Goal: Ask a question: Seek information or help from site administrators or community

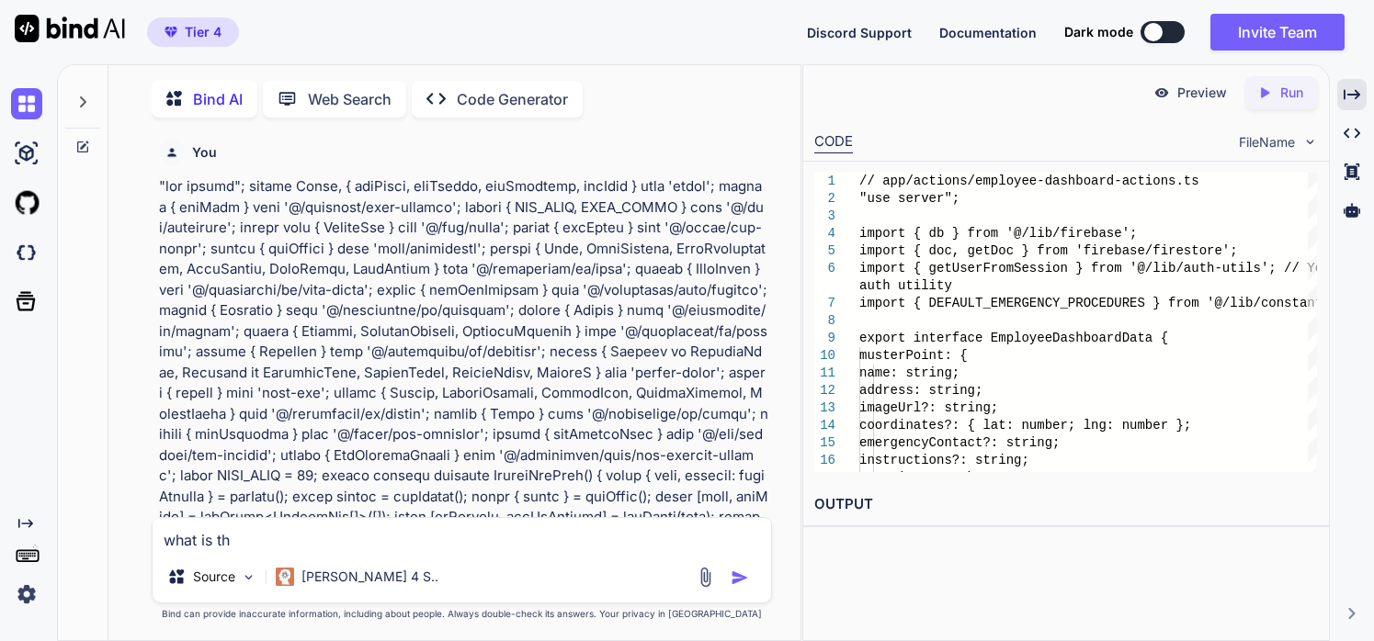
type textarea "what is thi"
type textarea "x"
type textarea "what is this"
type textarea "x"
type textarea "what is this"
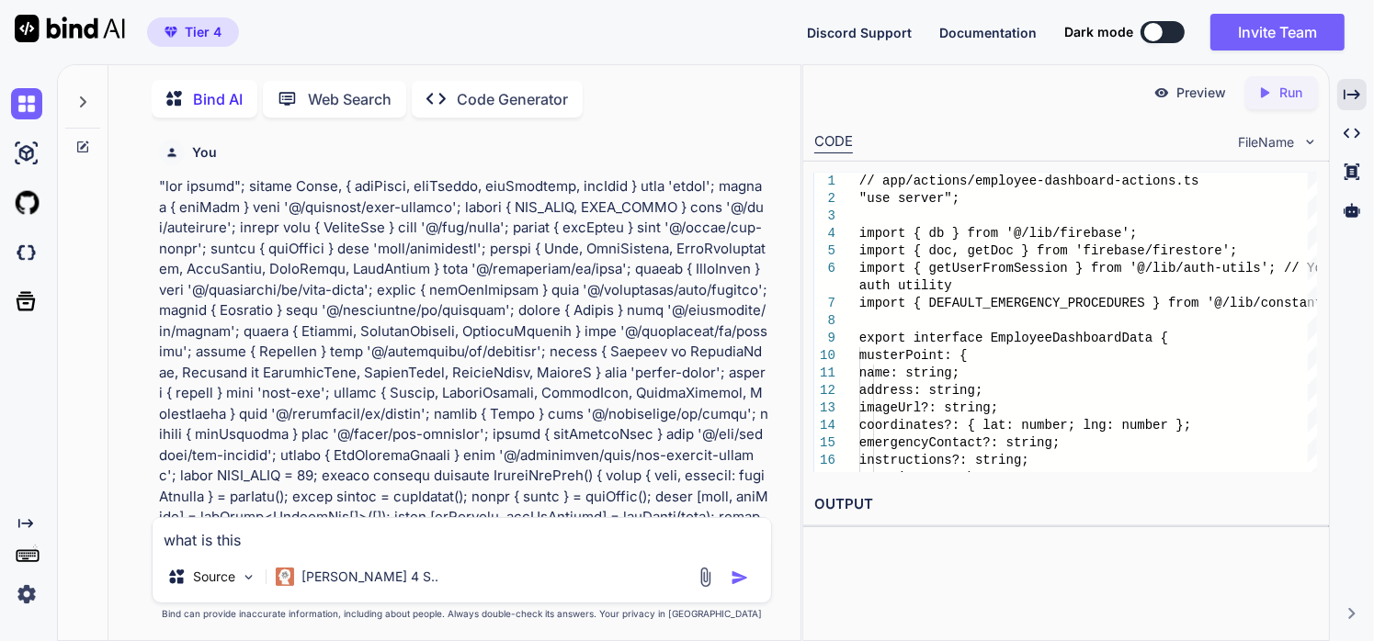
type textarea "x"
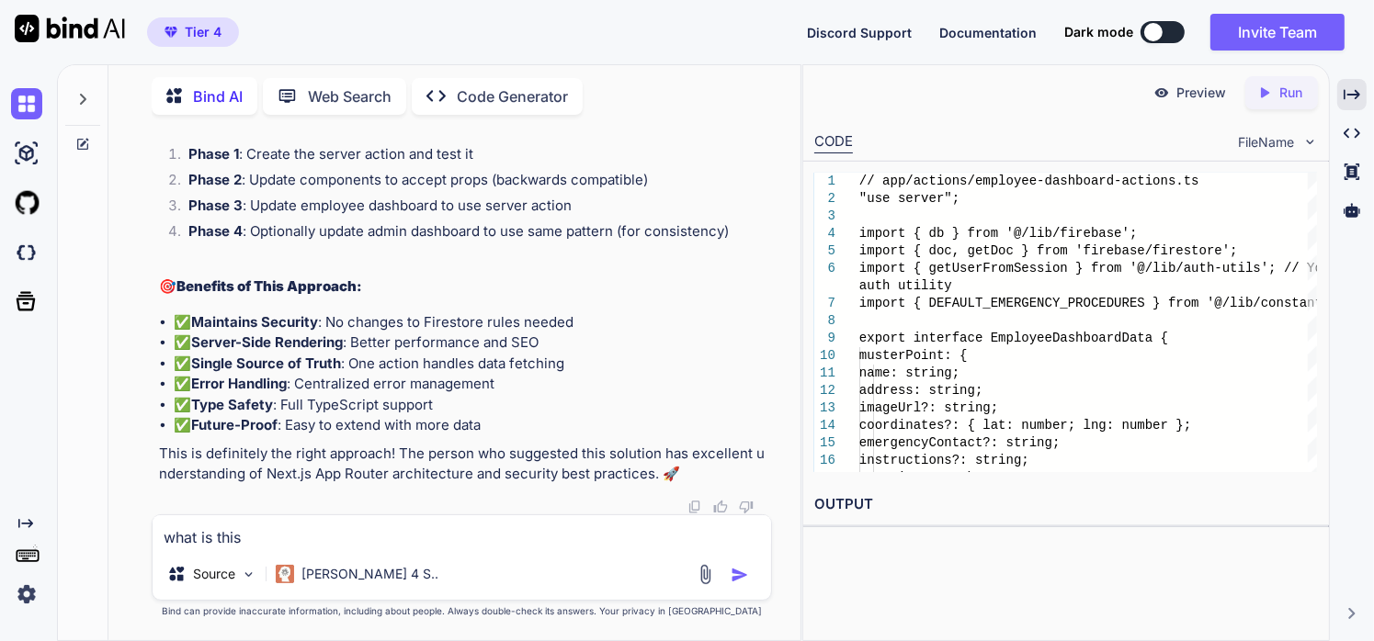
type textarea "what is this >"
type textarea "x"
type textarea "what is this"
type textarea "x"
type textarea "what is this"
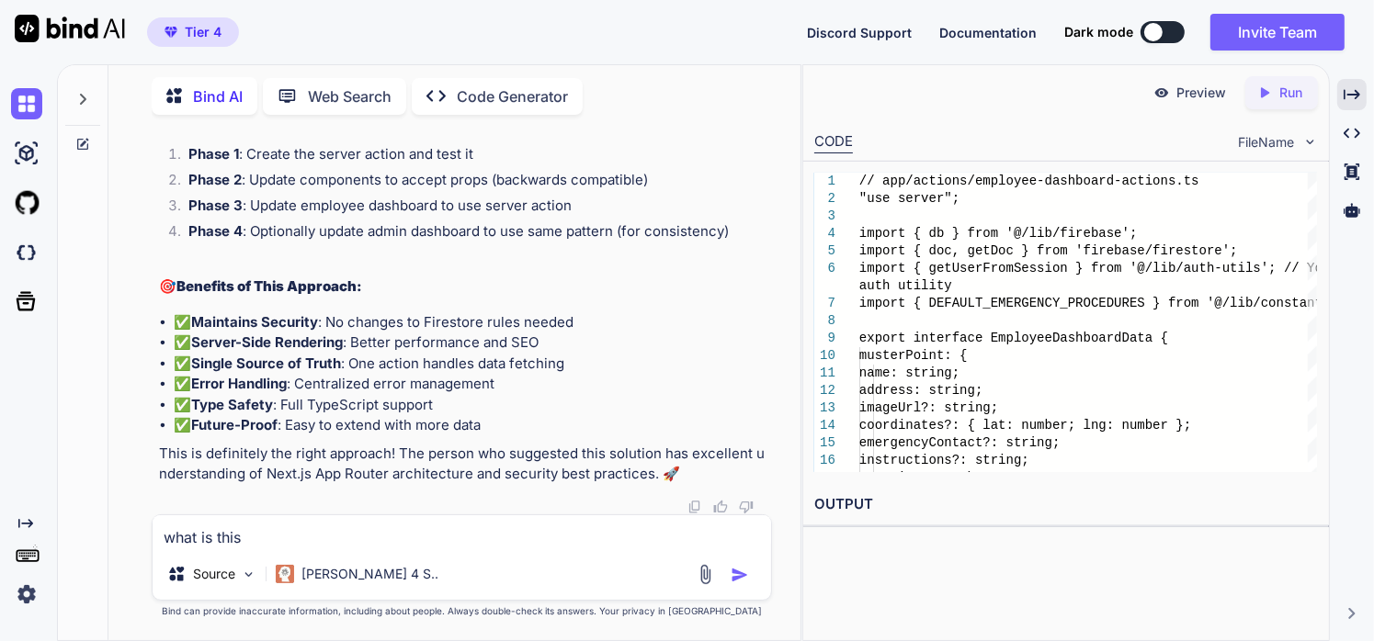
type textarea "x"
type textarea "what is thi"
type textarea "x"
type textarea "what is this"
type textarea "x"
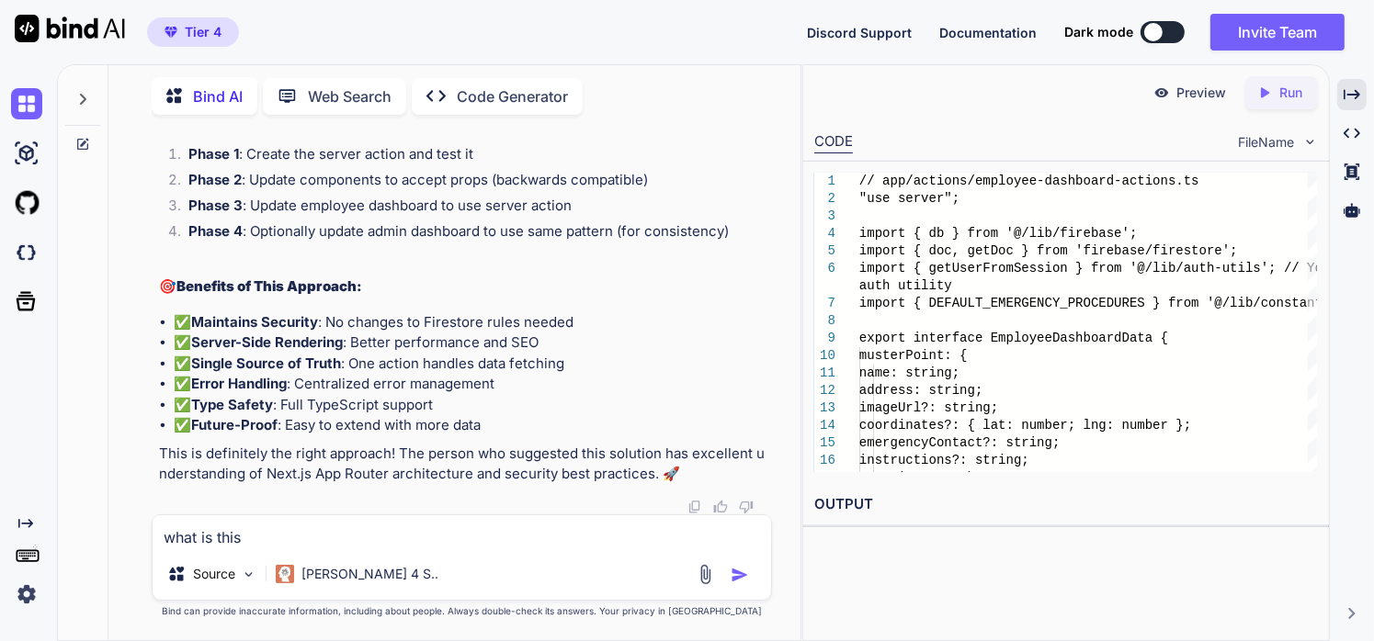
type textarea "what is this?"
type textarea "x"
type textarea "what is this?"
type textarea "x"
type textarea "what is this? i"
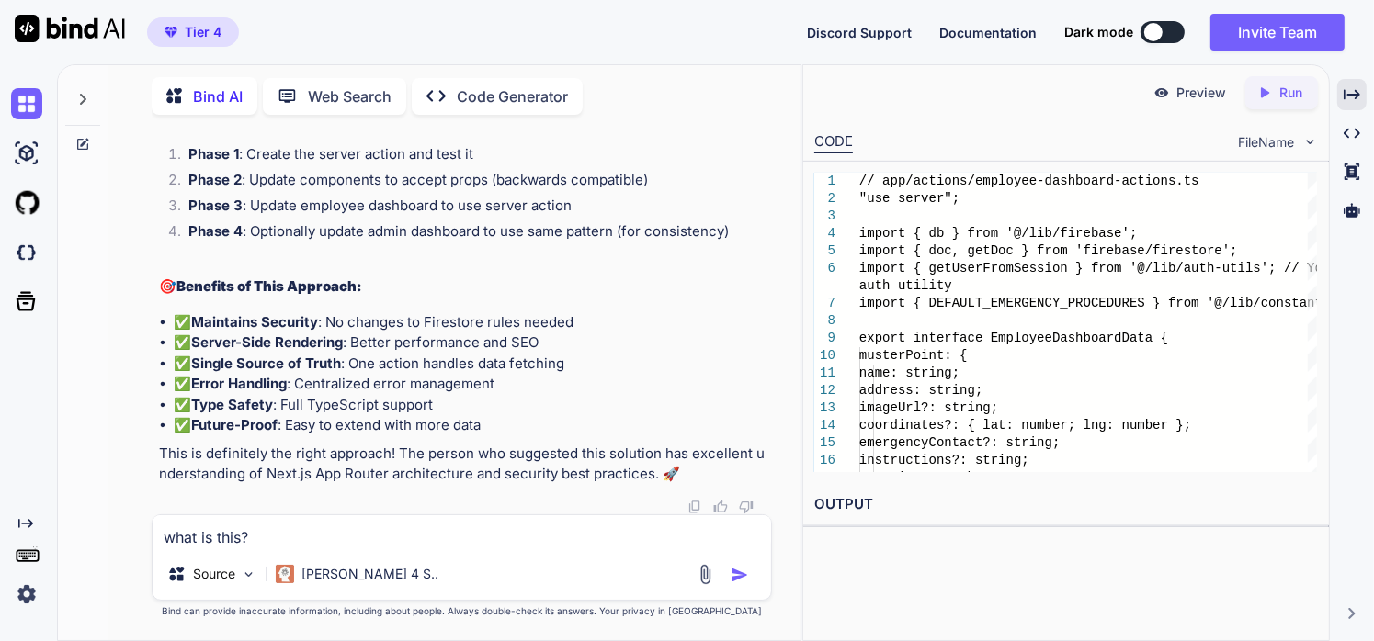
type textarea "x"
type textarea "what is this? is"
type textarea "x"
type textarea "what is this? is"
type textarea "x"
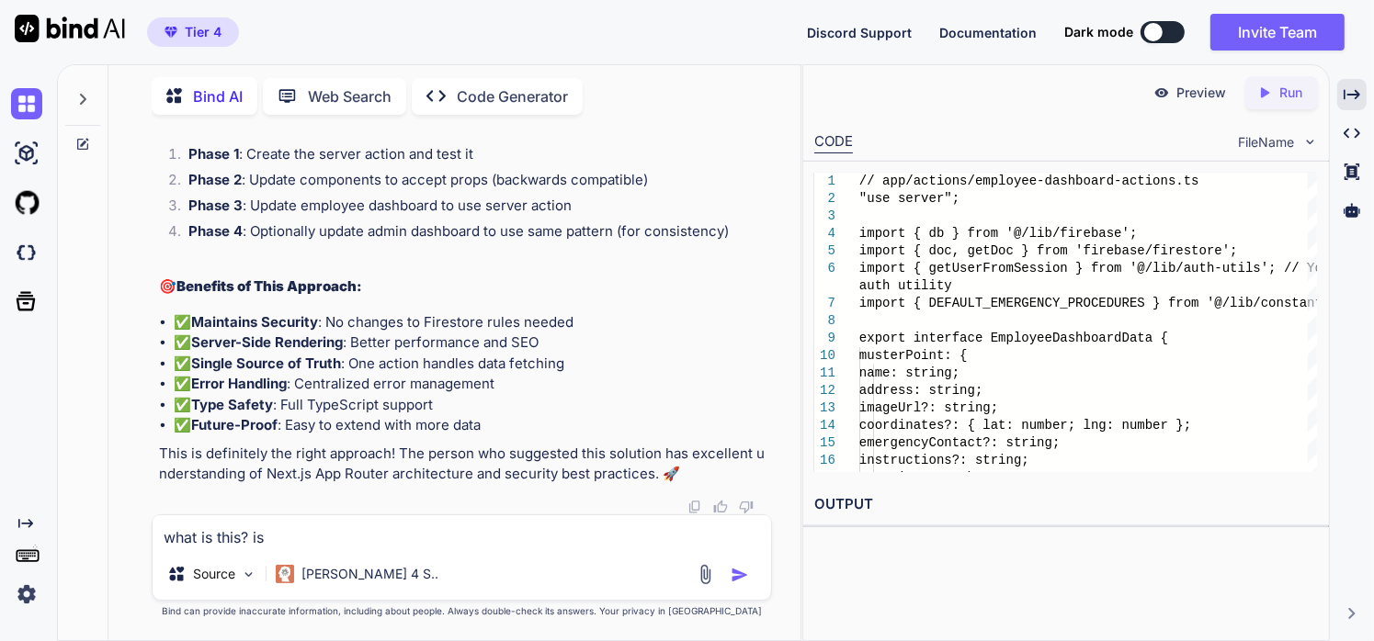
type textarea "what is this? is h"
type textarea "x"
type textarea "what is this? is ha"
type textarea "x"
type textarea "what is this? is hap"
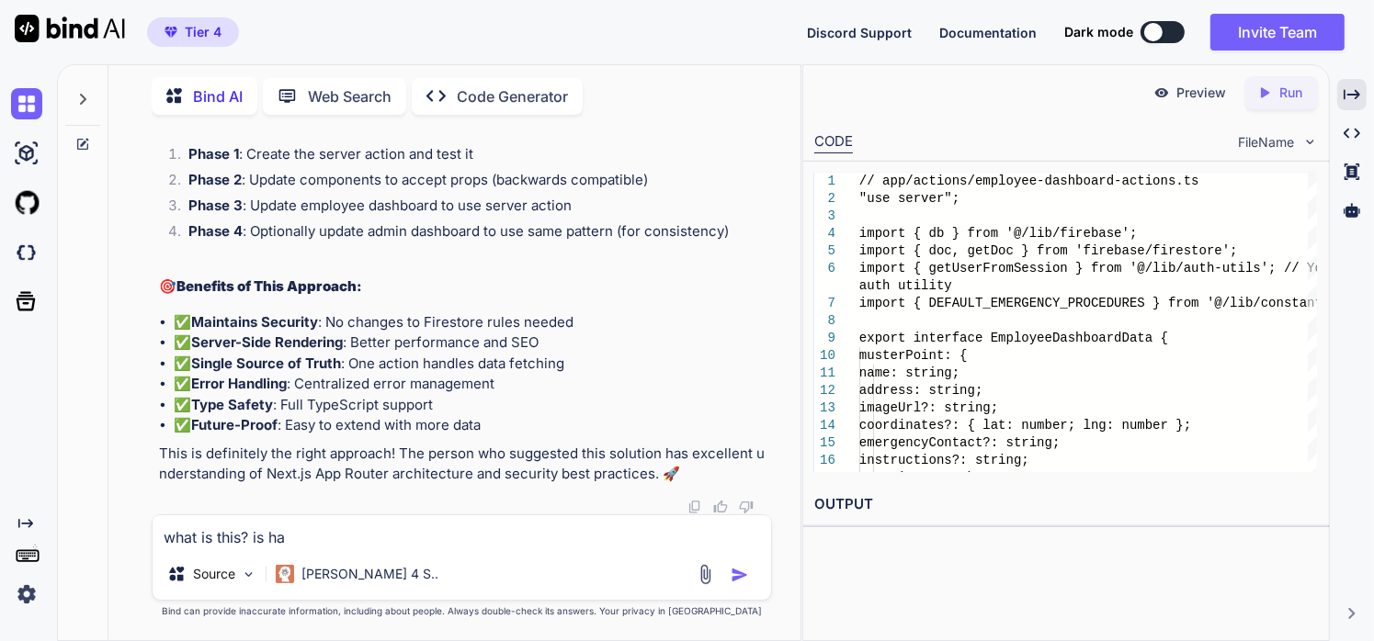
type textarea "x"
type textarea "what is this? is happ"
type textarea "x"
type textarea "what is this? is [PERSON_NAME]"
type textarea "x"
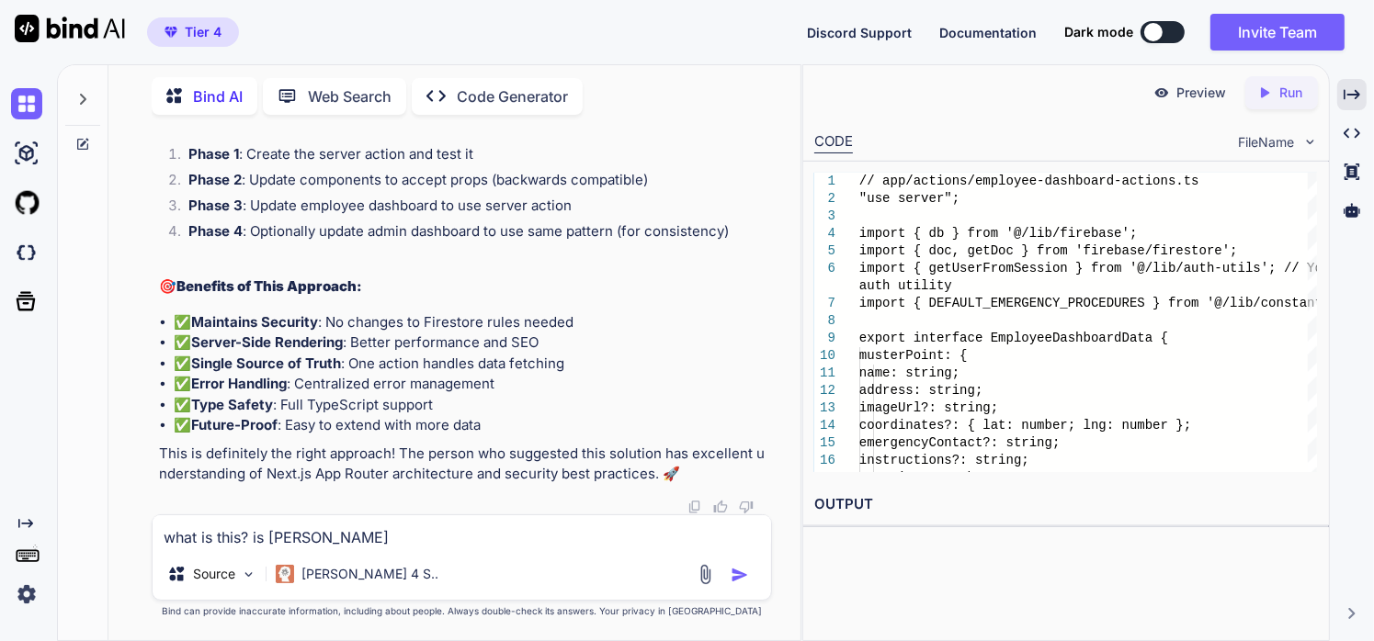
type textarea "what is this? is happen"
type textarea "x"
type textarea "what is this? is happeni"
type textarea "x"
type textarea "what is this? is happenin"
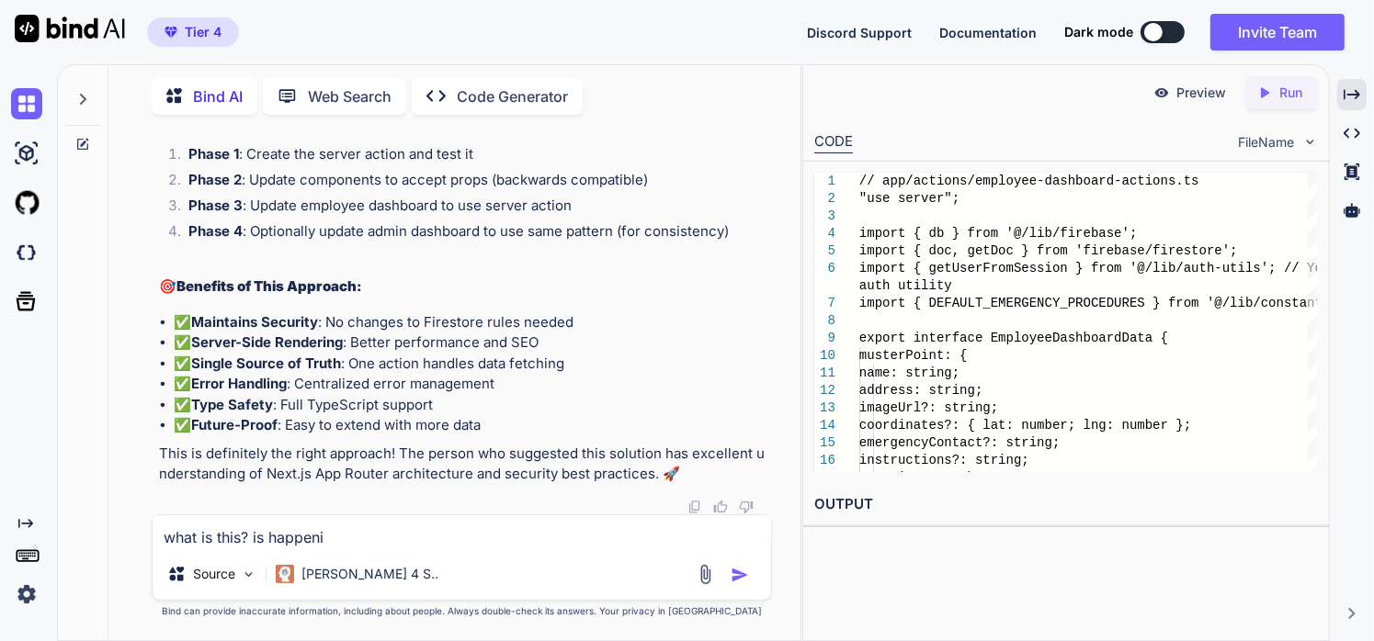
type textarea "x"
type textarea "what is this? is happening"
type textarea "x"
type textarea "what is this? is happening"
type textarea "x"
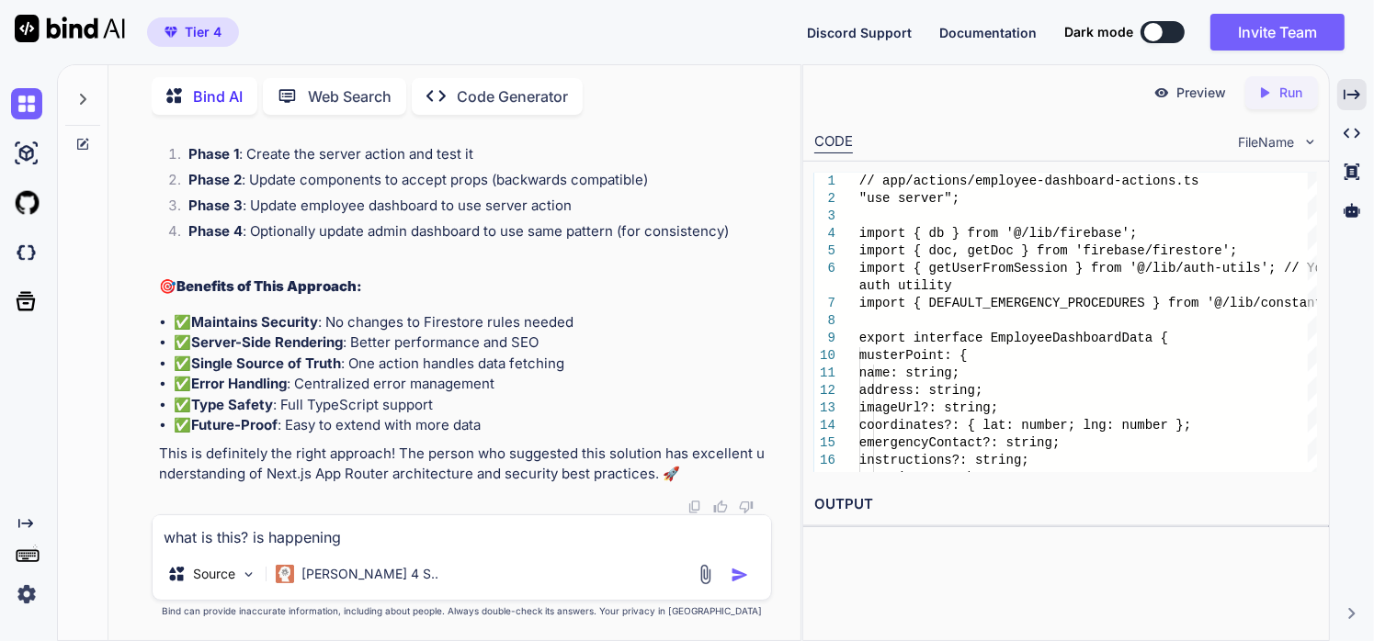
type textarea "what is this? is happening i"
type textarea "x"
type textarea "what is this? is happening in"
type textarea "x"
type textarea "what is this? is happening in"
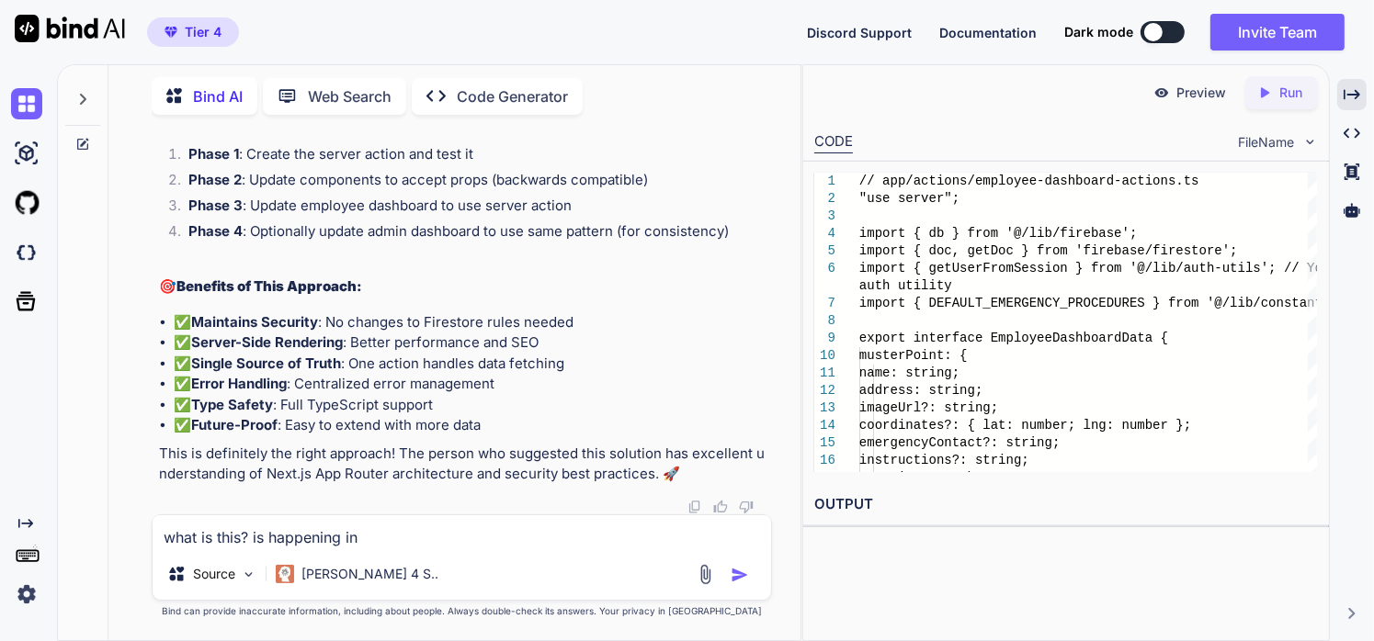
type textarea "x"
type textarea "what is this? is happening in t"
type textarea "x"
type textarea "what is this? is happening in th"
type textarea "x"
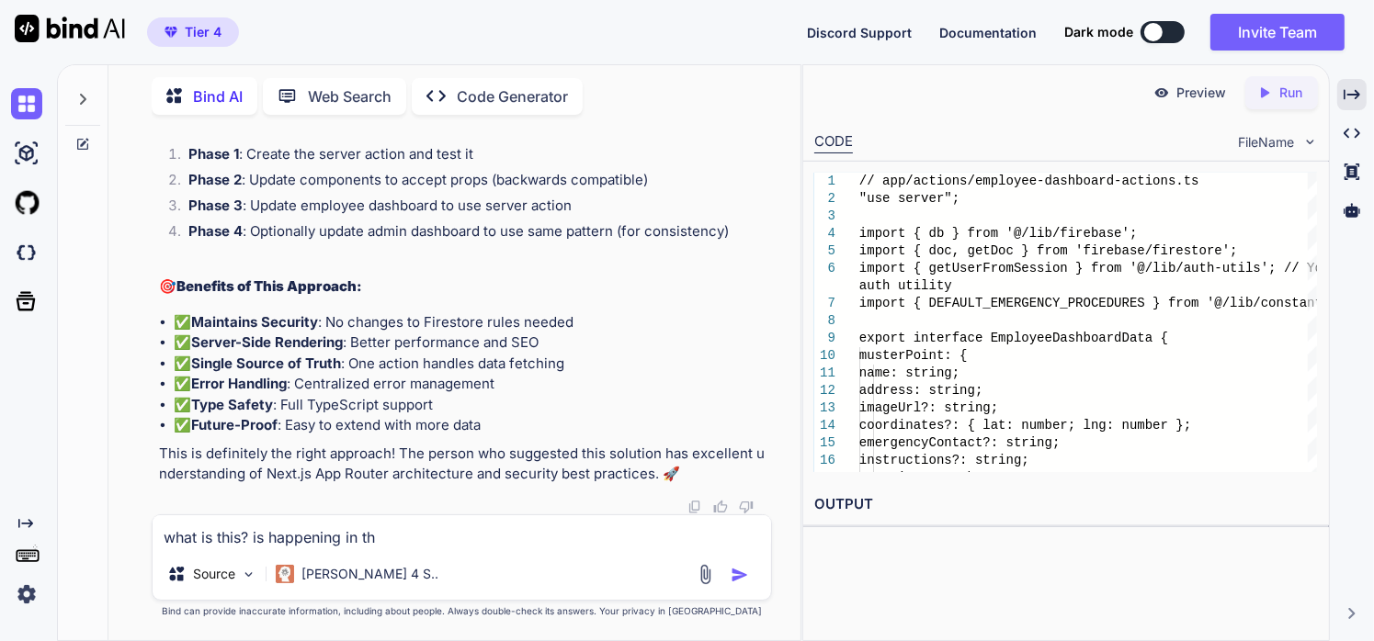
type textarea "what is this? is happening in the"
type textarea "x"
type textarea "what is this? is happening in the"
type textarea "x"
type textarea "what is this? is happening in the e"
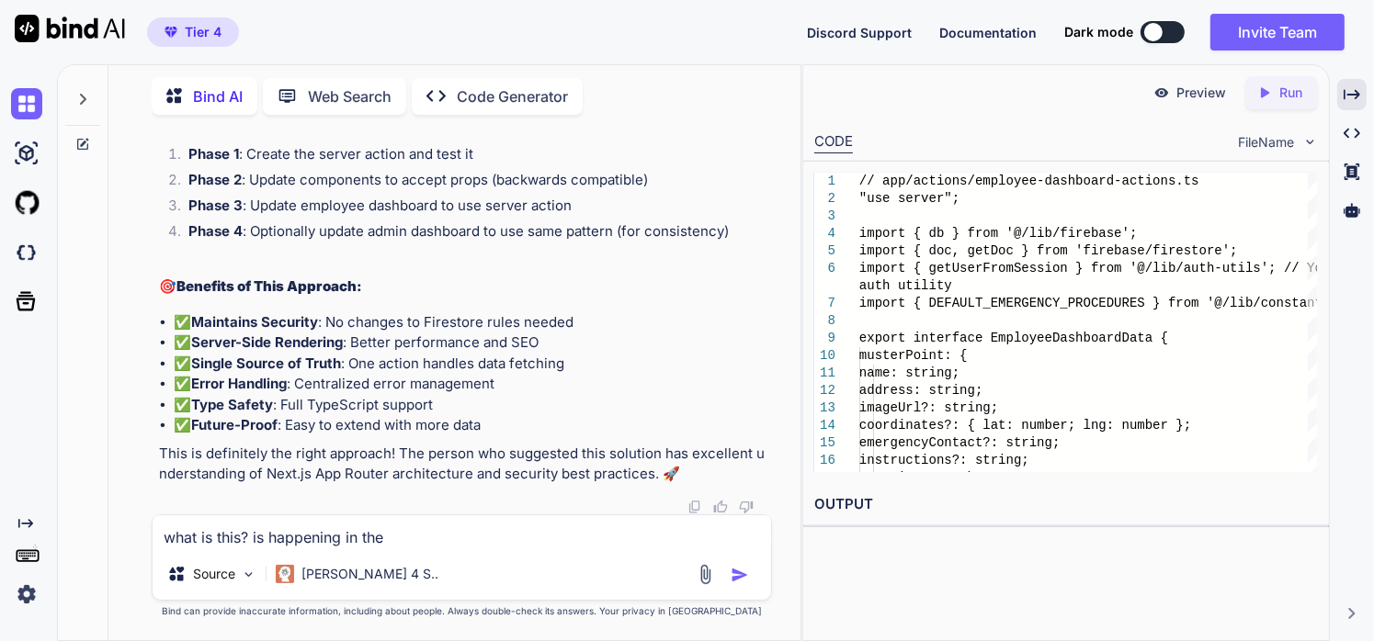
type textarea "x"
type textarea "what is this? is happening in the em"
type textarea "x"
type textarea "what is this? is happening in the eme"
type textarea "x"
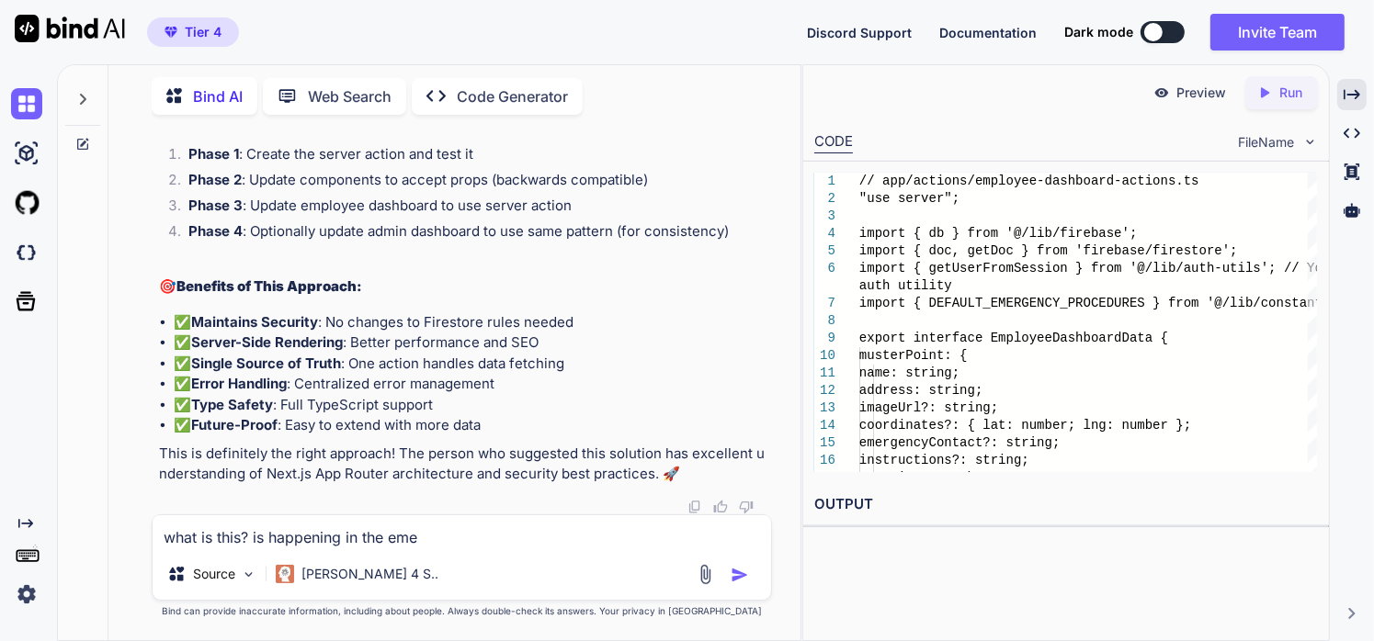
type textarea "what is this? is happening in the emer"
type textarea "x"
type textarea "what is this? is happening in the emerg"
type textarea "x"
type textarea "what is this? is happening in the emerge"
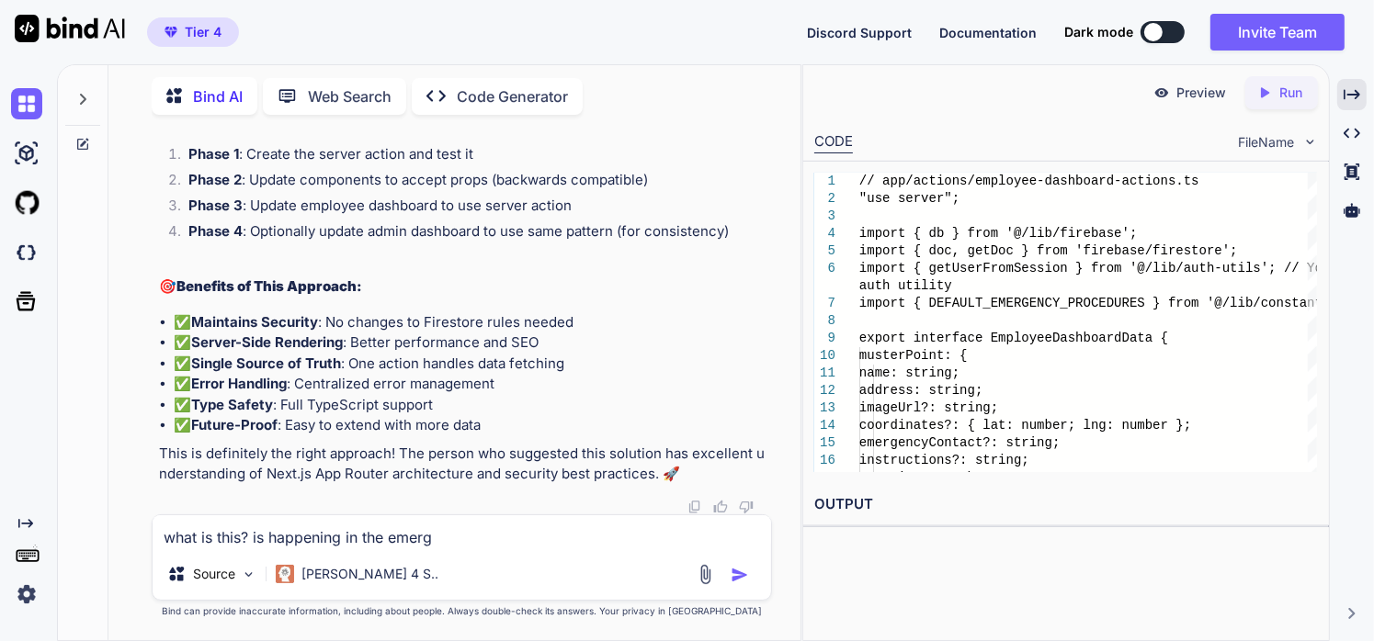
type textarea "x"
type textarea "what is this? is happening in the emergen"
type textarea "x"
type textarea "what is this? is happening in the emergenc"
type textarea "x"
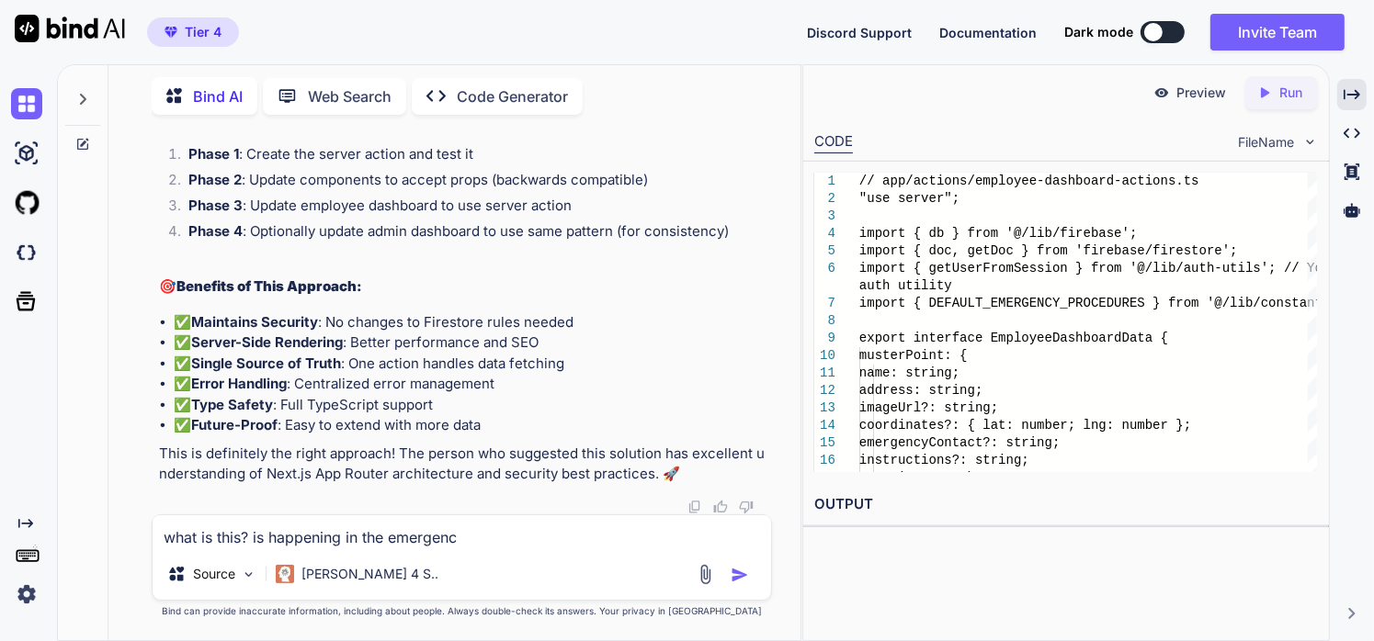
type textarea "what is this? is happening in the emergency"
type textarea "x"
type textarea "what is this? is happening in the emergency"
type textarea "x"
type textarea "what is this? is happening in the emergency r"
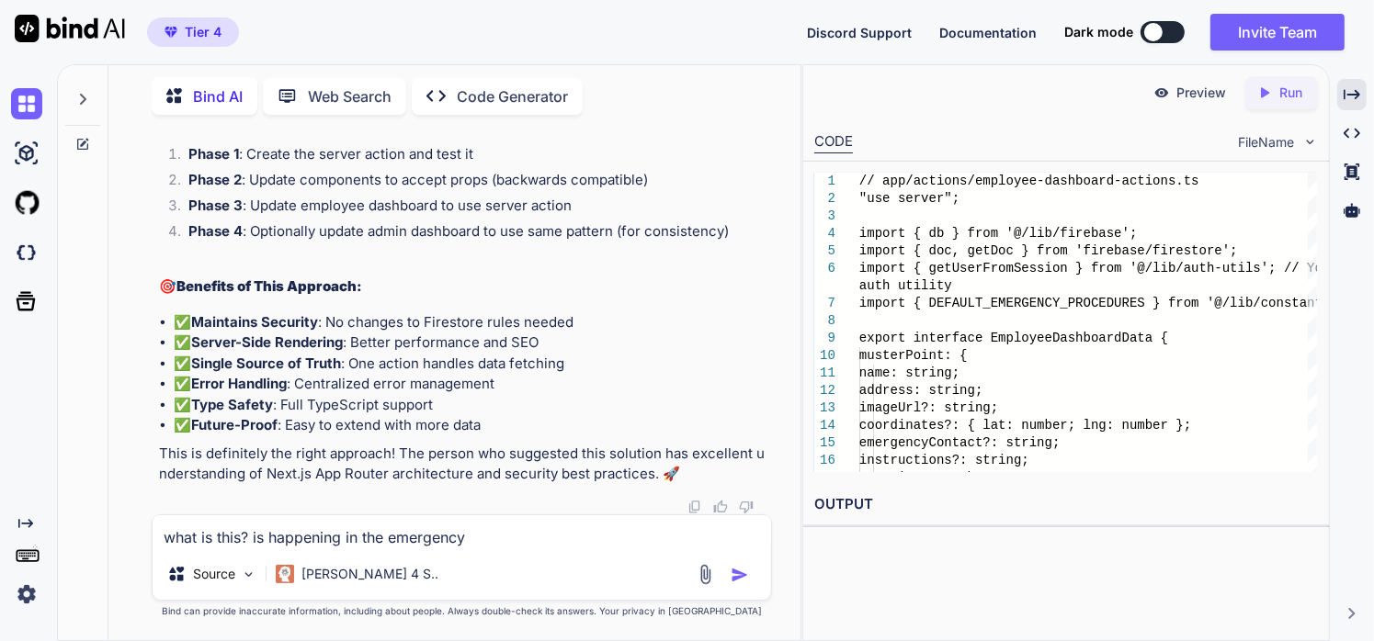
type textarea "x"
type textarea "what is this? is happening in the emergency ro"
type textarea "x"
type textarea "what is this? is happening in the emergency rol"
type textarea "x"
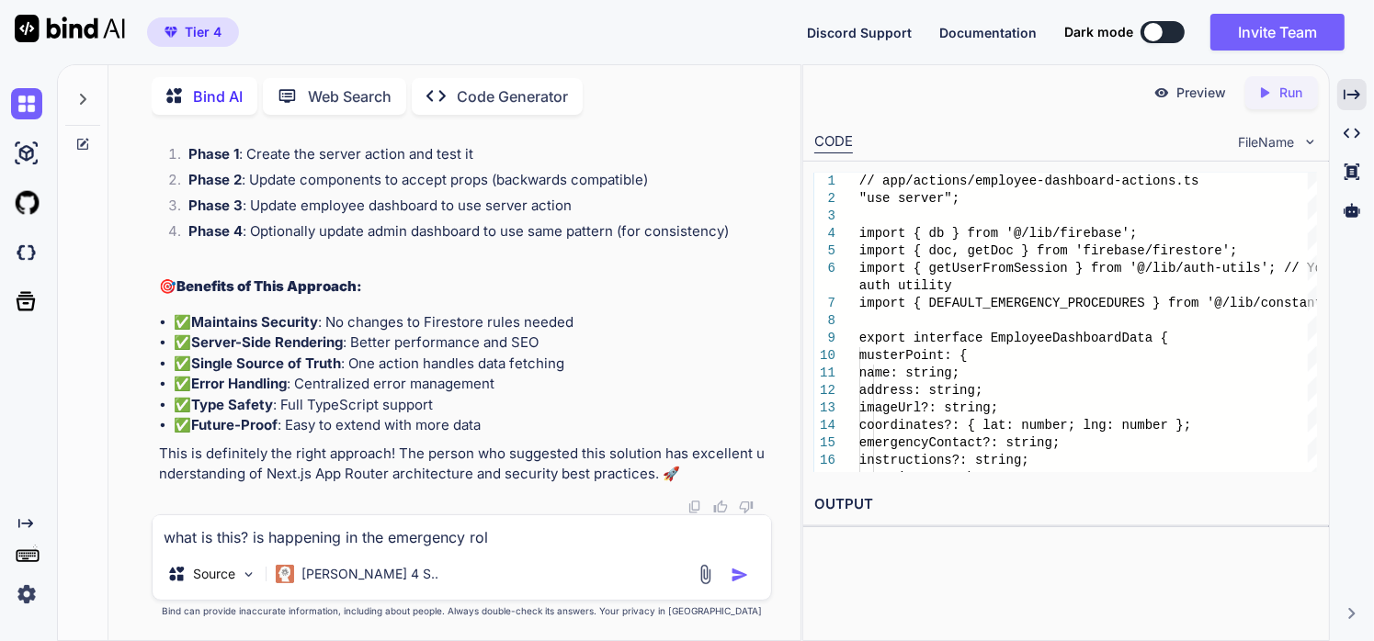
type textarea "what is this? is happening in the emergency roll"
type textarea "x"
type textarea "what is this? is happening in the emergency roll"
type textarea "x"
type textarea "what is this? is happening in the emergency roll c"
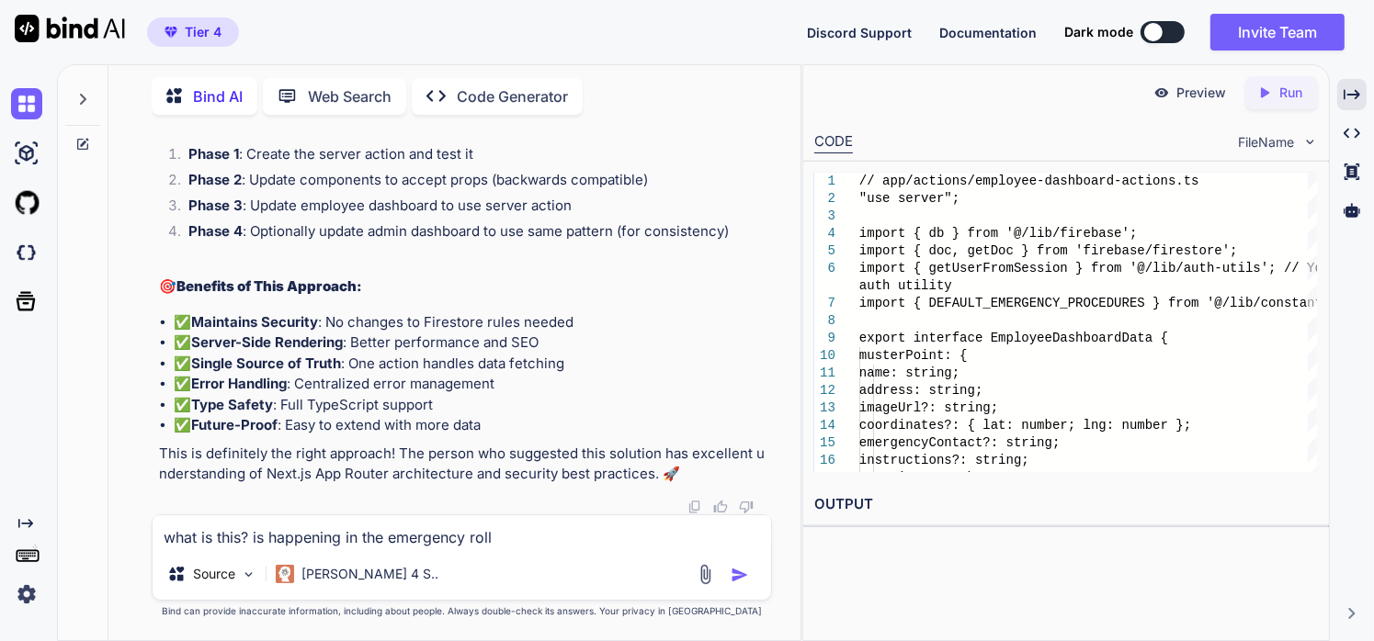
type textarea "x"
type textarea "what is this? is happening in the emergency roll ca"
type textarea "x"
type textarea "what is this? is happening in the emergency roll cal"
type textarea "x"
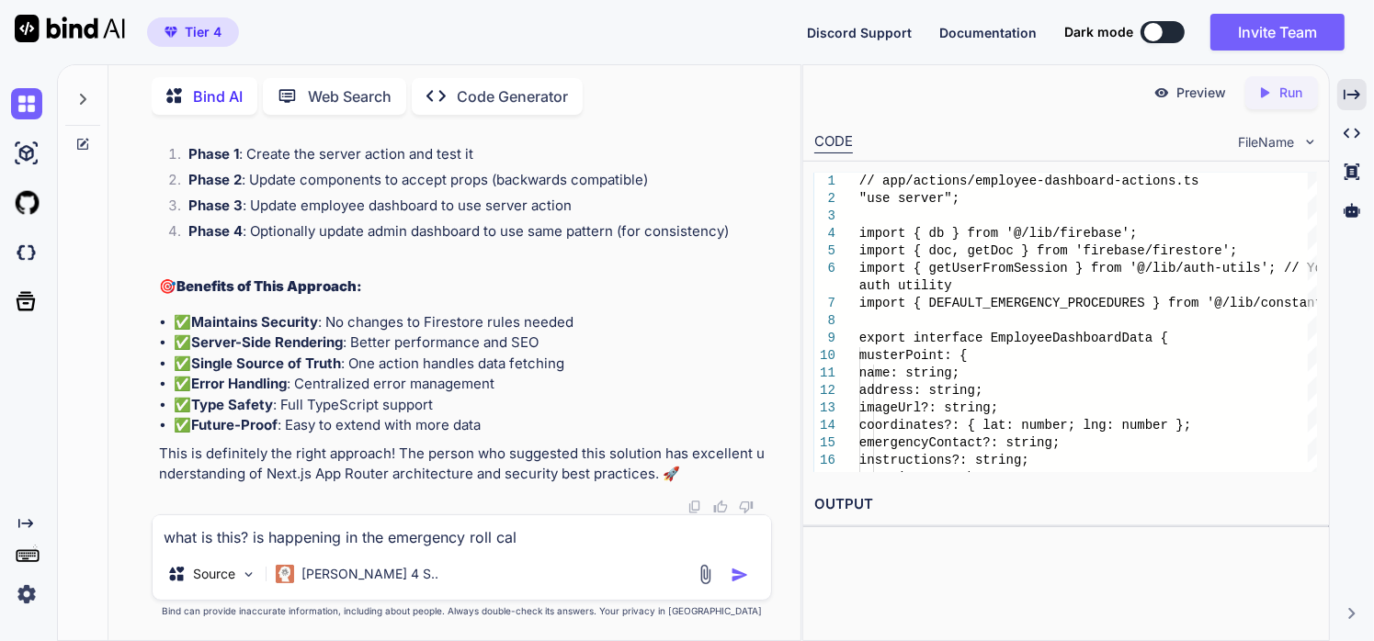
type textarea "what is this? is happening in the emergency roll call"
type textarea "x"
type textarea "what is this? is happening in the emergency roll call"
type textarea "x"
type textarea "what is this? is happening in the emergency roll call -"
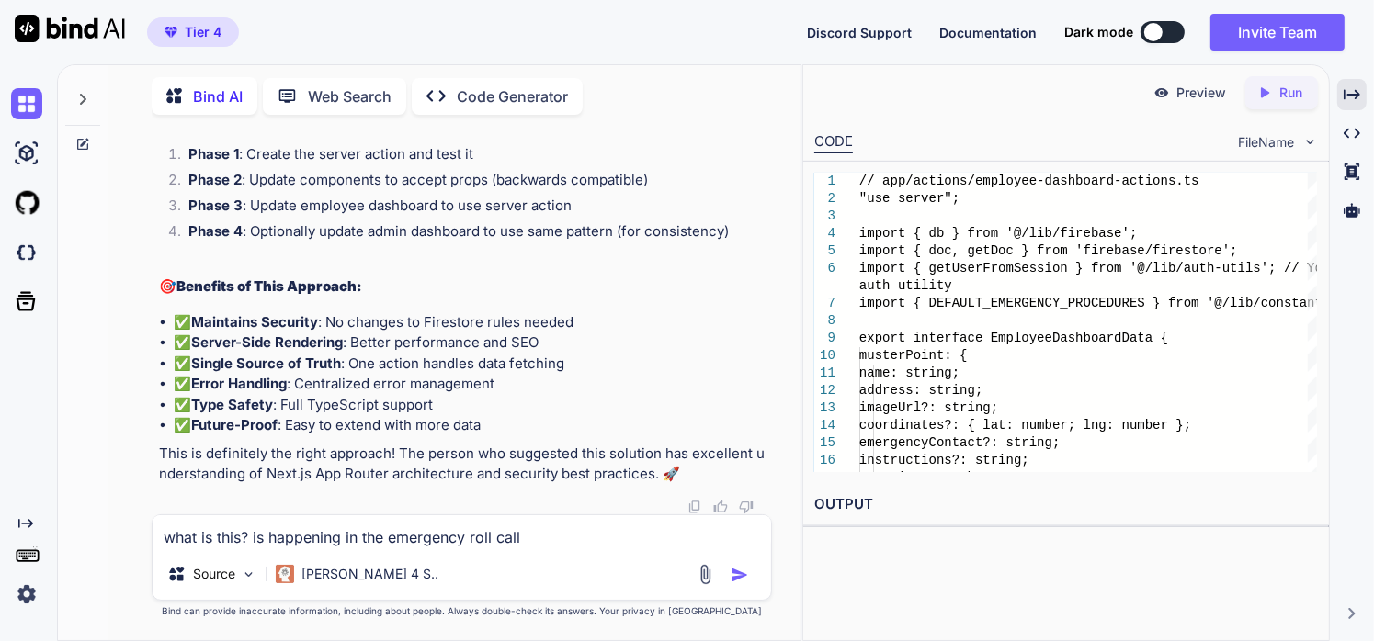
type textarea "x"
type textarea "what is this? is happening in the emergency roll call --"
type textarea "x"
type textarea "what is this? is happening in the emergency roll call ---"
type textarea "x"
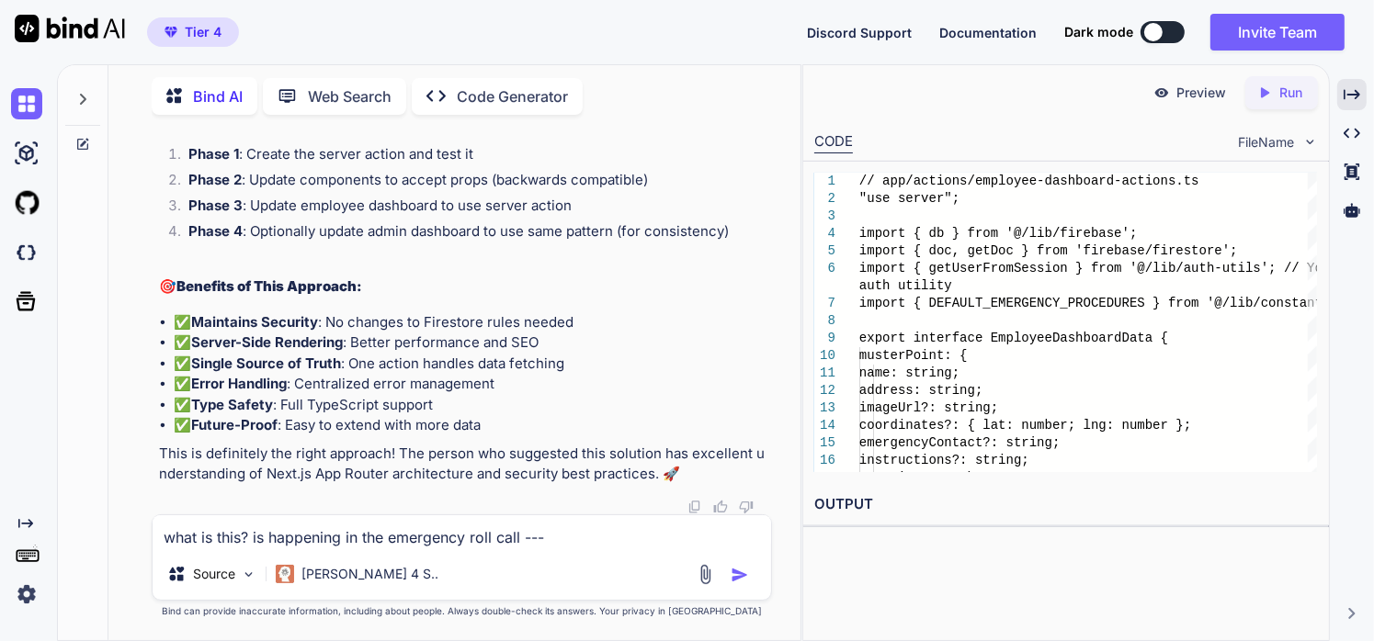
type textarea "what is this? is happening in the emergency roll call --->"
type textarea "x"
type textarea "what is this? is happening in the emergency roll call --->Error: Cannot update …"
type textarea "x"
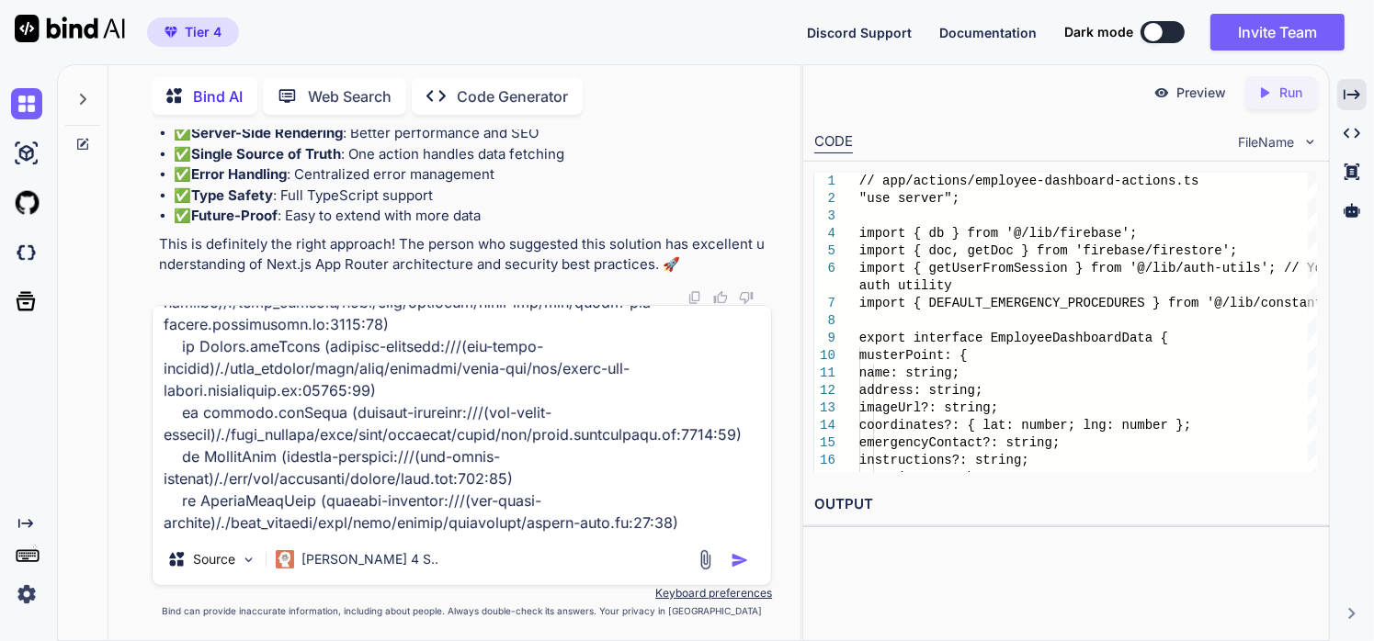
type textarea "what is this? is happening in the emergency roll call --->Error: Cannot update …"
click at [734, 562] on img "button" at bounding box center [739, 560] width 18 height 18
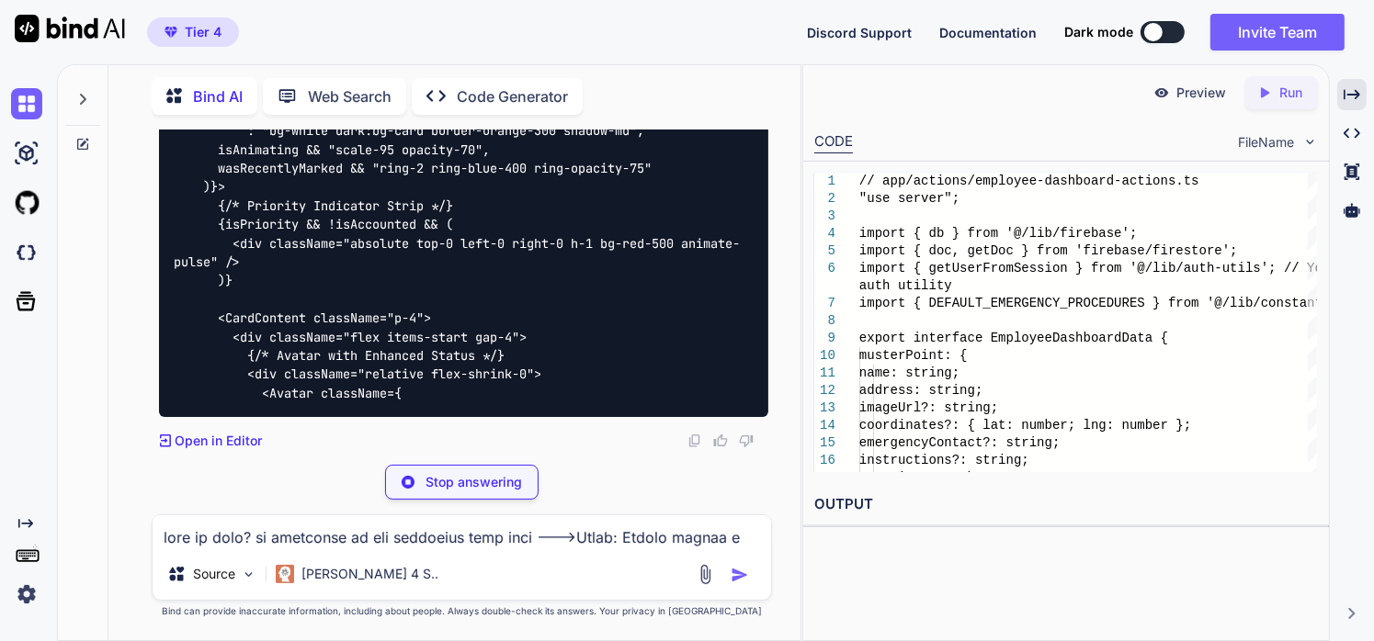
scroll to position [533306, 0]
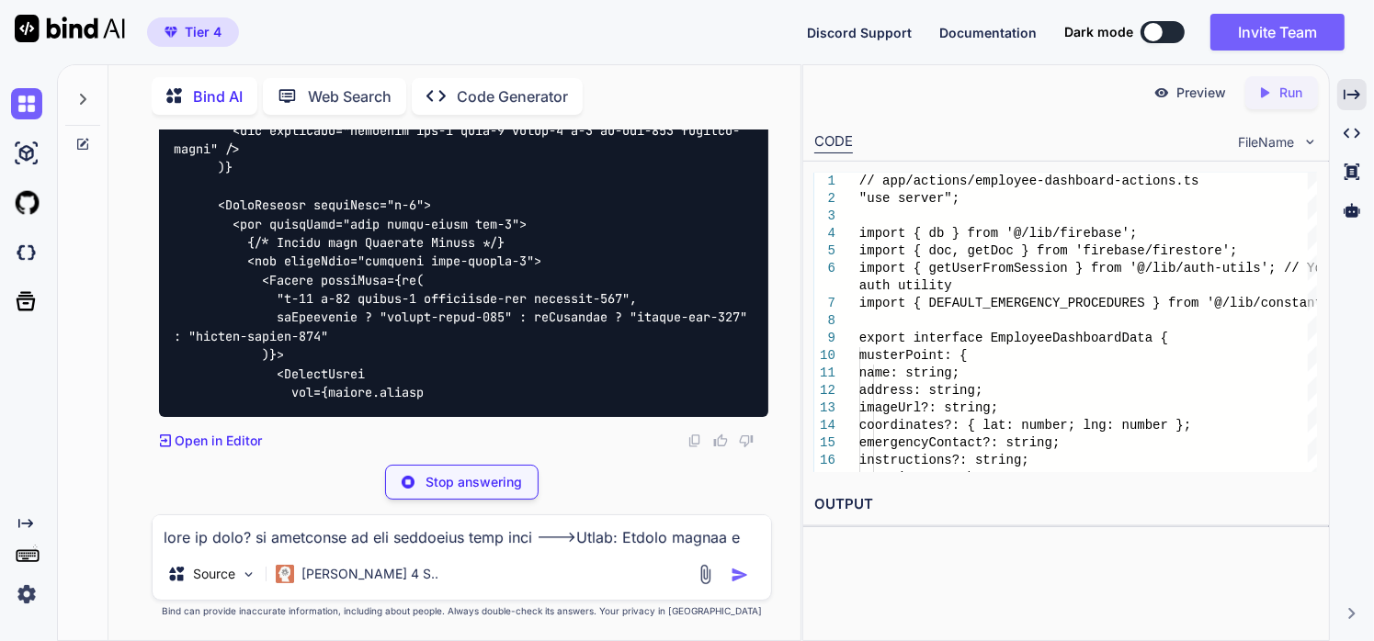
type textarea "x"
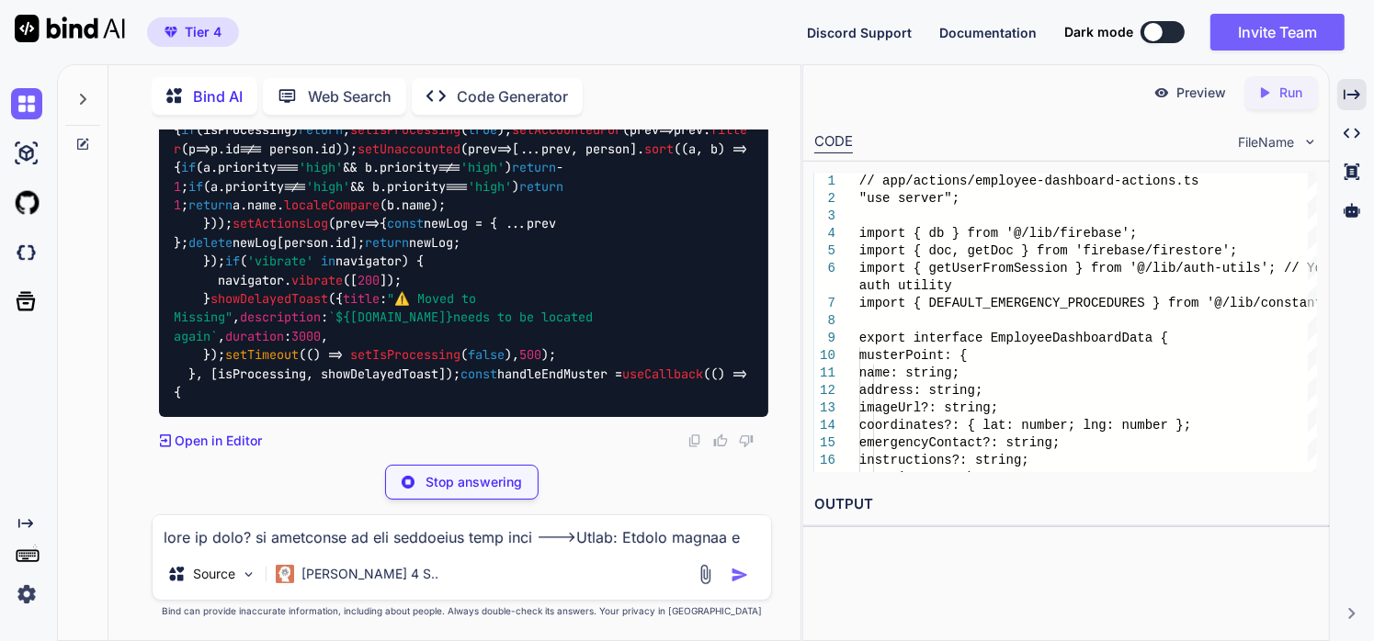
click at [317, 539] on textarea at bounding box center [462, 531] width 619 height 33
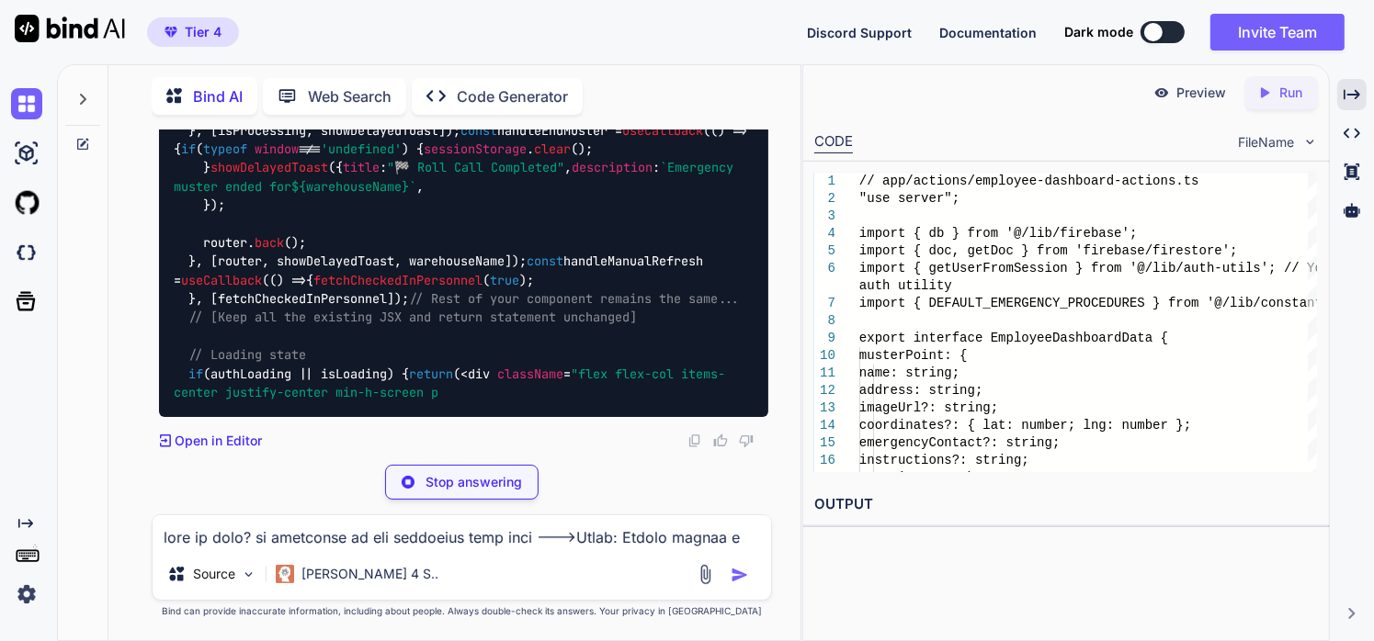
click at [317, 539] on textarea at bounding box center [462, 531] width 619 height 33
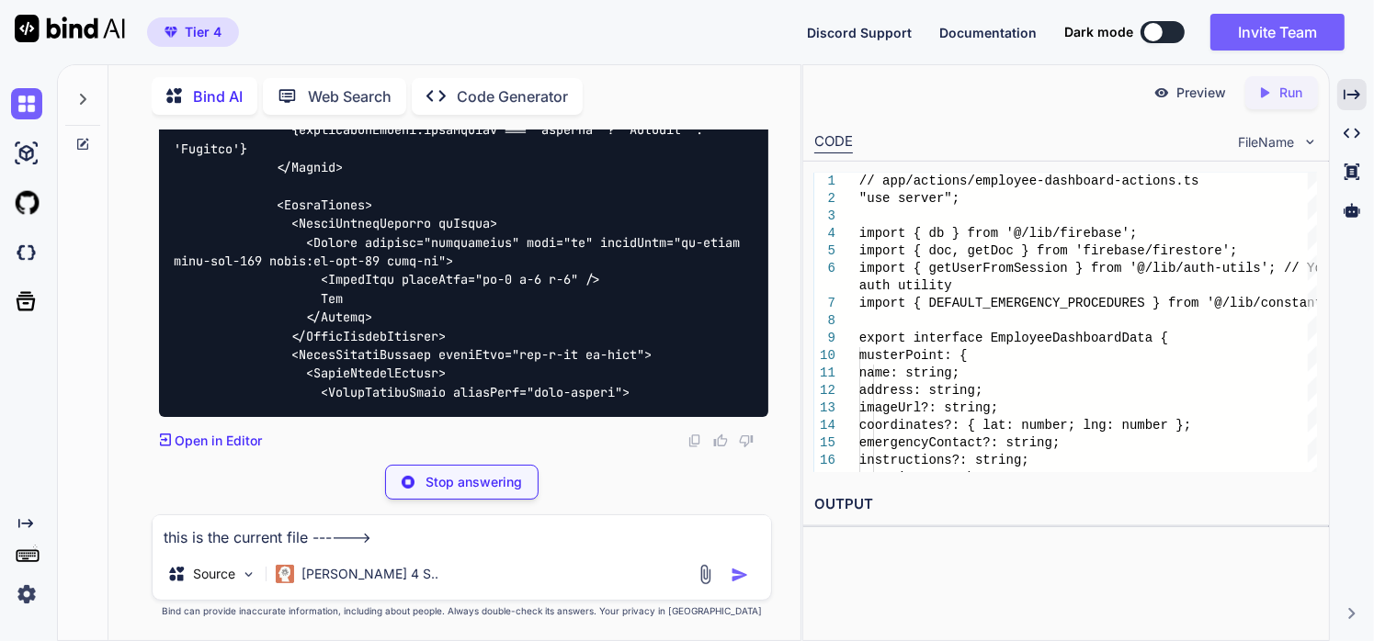
click at [400, 533] on textarea "this is the current file ------>" at bounding box center [462, 531] width 619 height 33
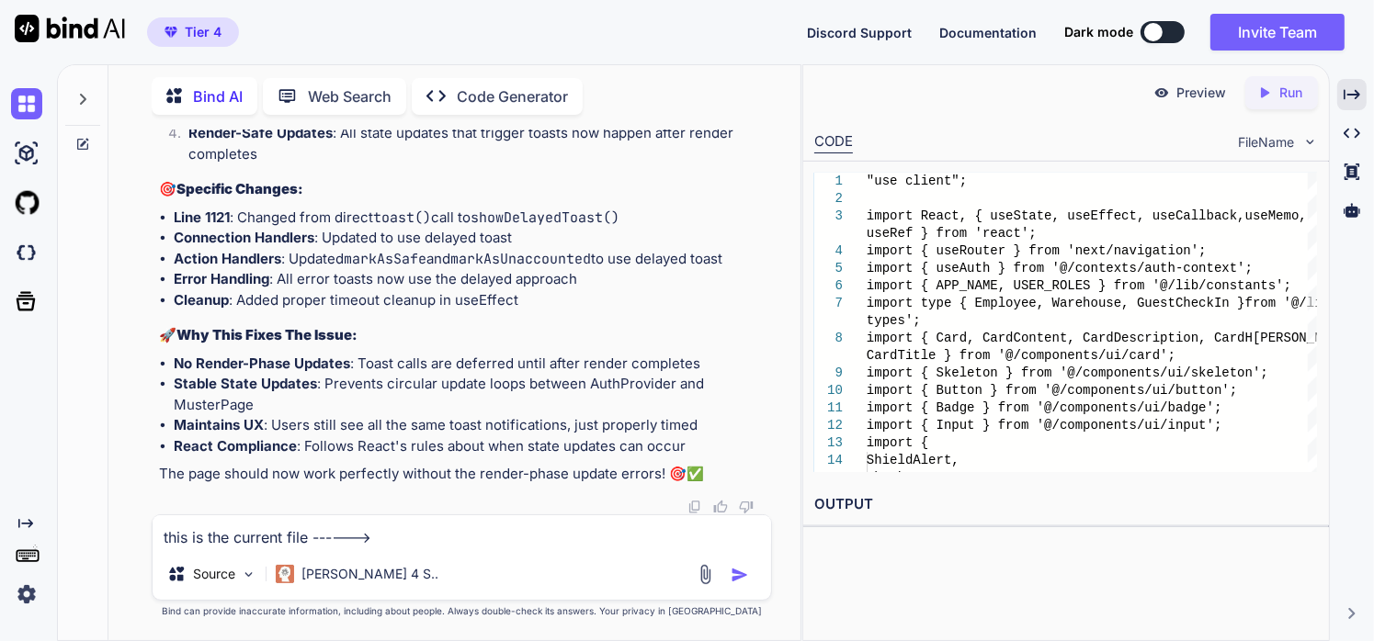
scroll to position [554512, 0]
click at [415, 540] on textarea "this is the current file ------>" at bounding box center [462, 531] width 619 height 33
paste textarea ""use client"; import React, { useState, useEffect, useCallback, useMemo, useRef…"
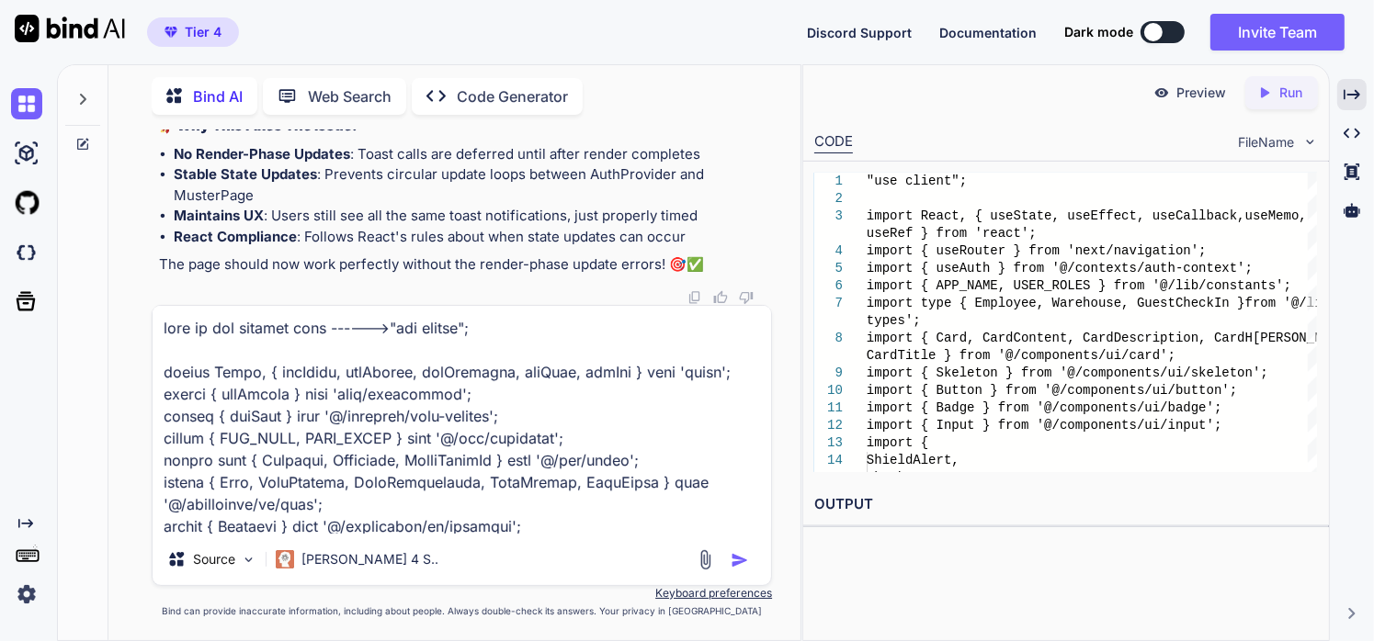
scroll to position [27323, 0]
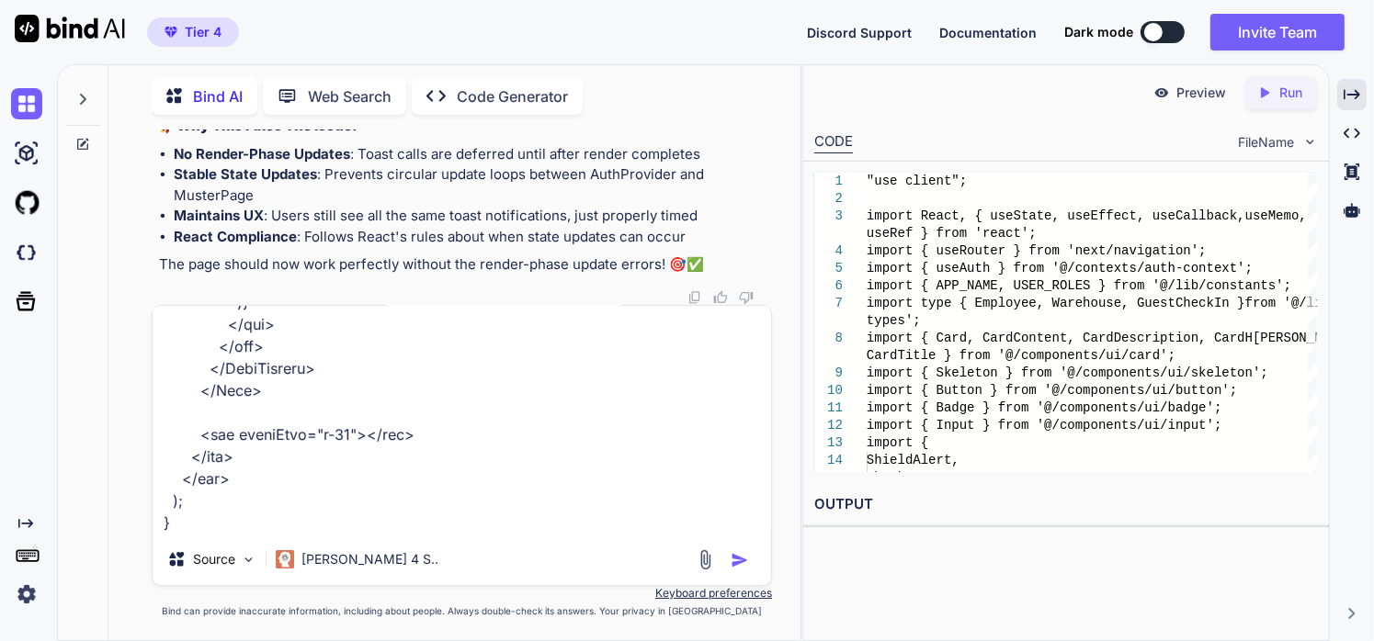
type textarea "this is the current file ------>"use client"; import React, { useState, useEffe…"
click at [740, 559] on img "button" at bounding box center [739, 560] width 18 height 18
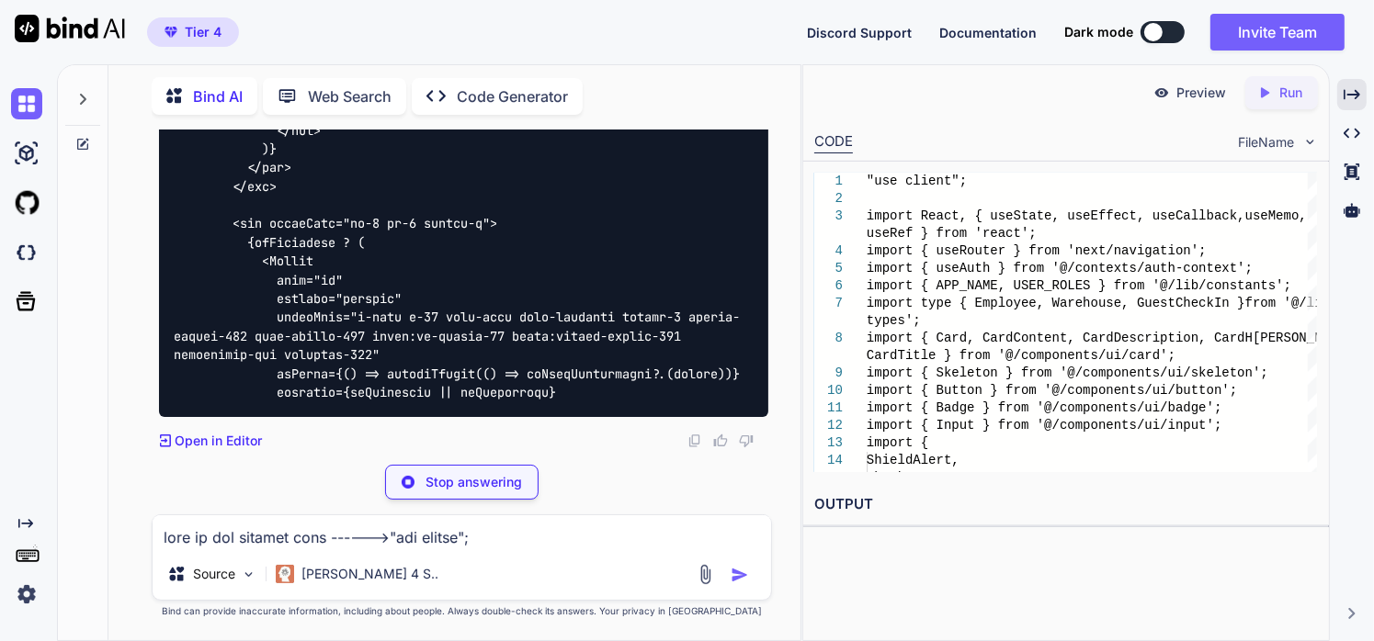
scroll to position [563595, 0]
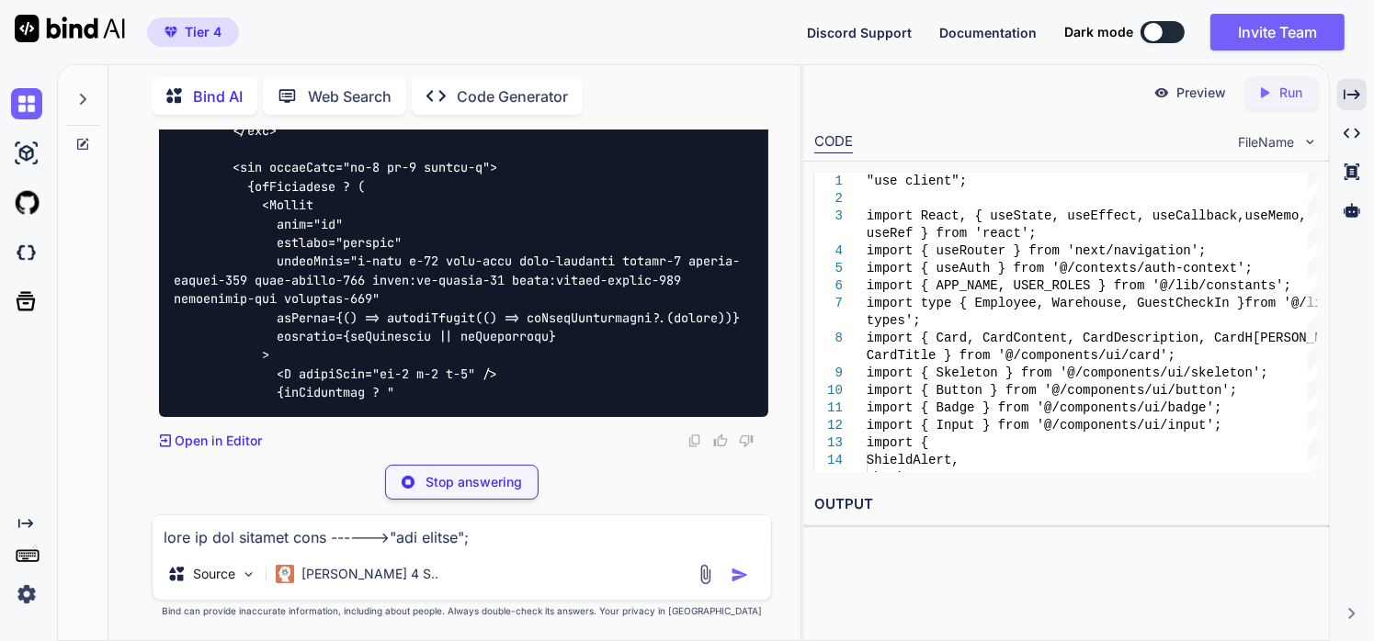
click at [409, 544] on textarea at bounding box center [462, 531] width 619 height 33
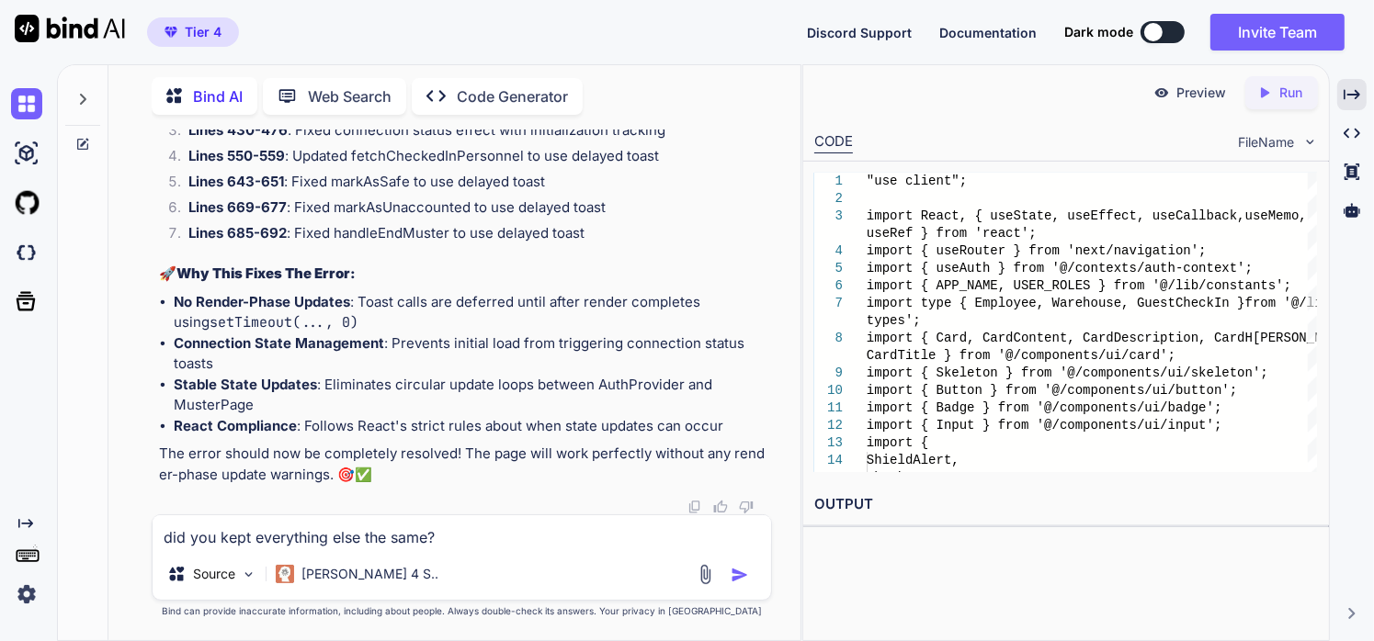
scroll to position [563027, 0]
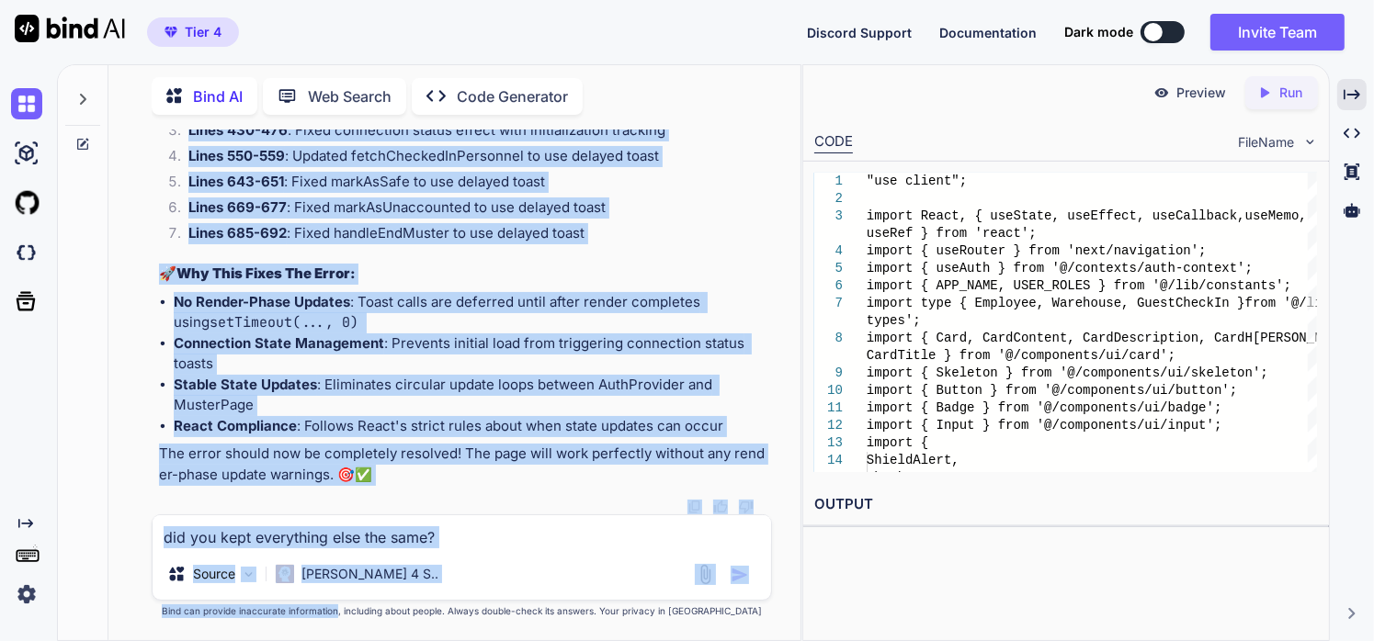
scroll to position [588450, 0]
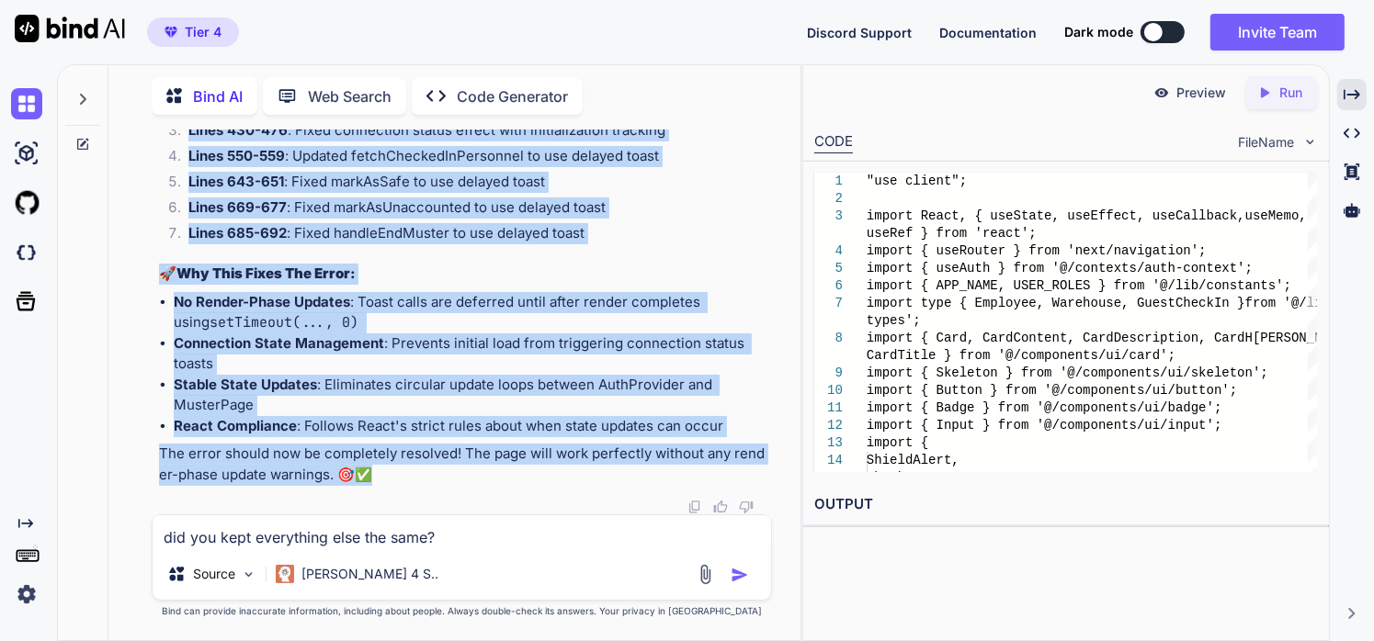
drag, startPoint x: 155, startPoint y: 325, endPoint x: 416, endPoint y: 477, distance: 301.8
click at [416, 477] on div "You Bind AI I can see that the analytics card is indeed missing from your logs …" at bounding box center [463, 322] width 617 height 385
copy div "Loremip do sita consect adipis elit sedd eius, T inc utl etd magna aliq eni adm…"
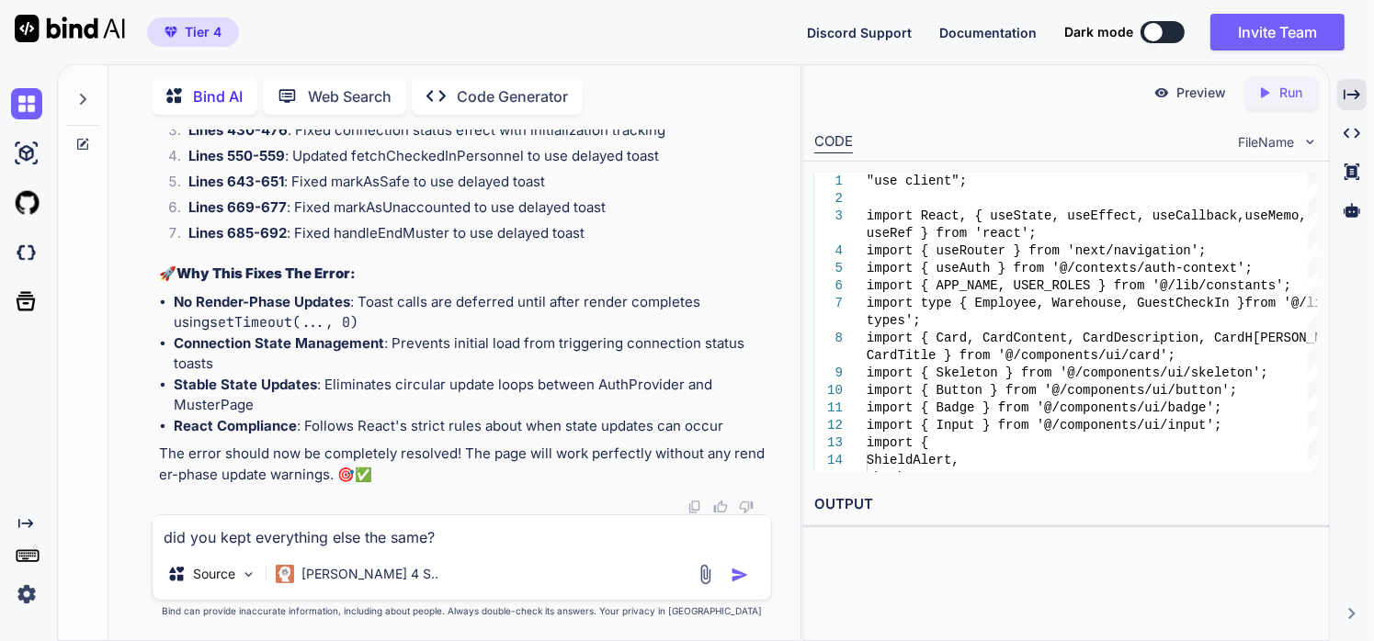
click at [447, 537] on textarea "did you kept everything else the same?" at bounding box center [462, 531] width 619 height 33
drag, startPoint x: 210, startPoint y: 499, endPoint x: 142, endPoint y: 533, distance: 76.0
click at [142, 533] on div "You Bind AI I can see that the analytics card is indeed missing from your logs …" at bounding box center [461, 385] width 677 height 511
click at [591, 537] on textarea "this page should be able to handle 200 people correct? just anwser the question!" at bounding box center [462, 531] width 619 height 33
type textarea "this page should be able to handle 200 people correct? just answer the question!"
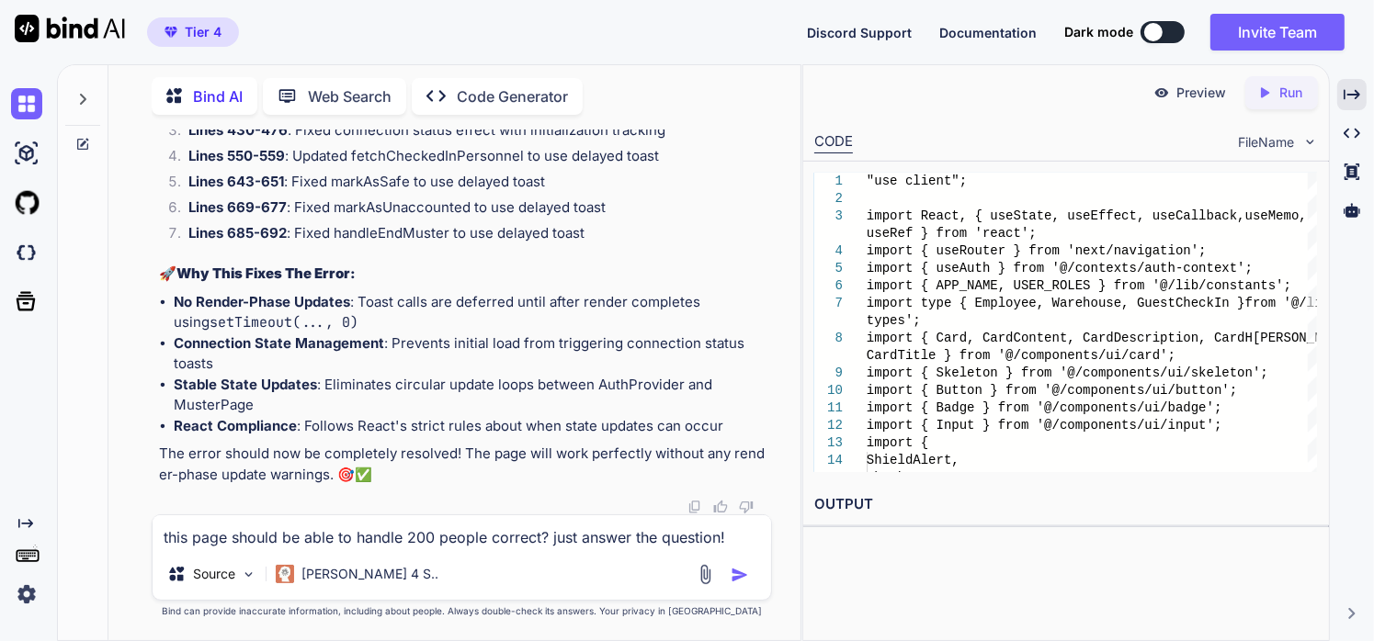
click at [744, 574] on img "button" at bounding box center [739, 575] width 18 height 18
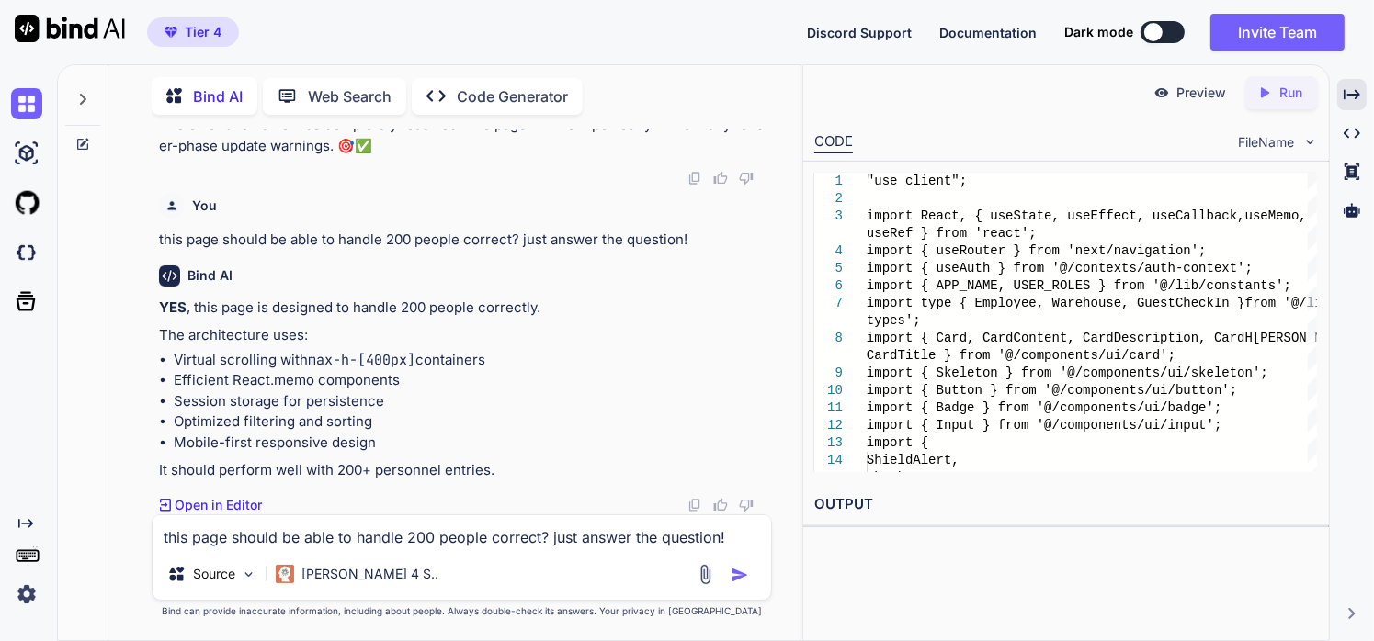
scroll to position [588778, 0]
click at [530, 537] on textarea "this page should be able to handle 200 people correct? just answer the question!" at bounding box center [462, 531] width 619 height 33
click at [262, 537] on textarea "what the max? it can handle" at bounding box center [462, 531] width 619 height 33
click at [262, 537] on textarea "what the max it can handle" at bounding box center [462, 531] width 619 height 33
type textarea "what the max it can handle"
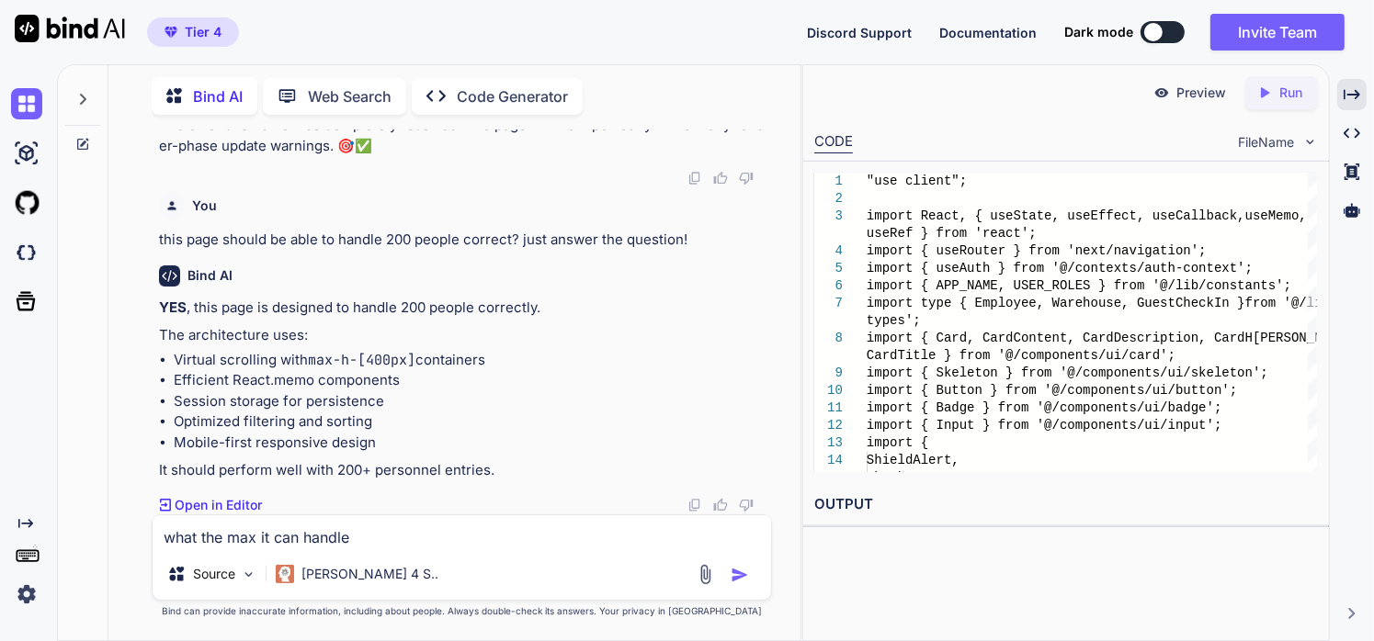
click at [737, 575] on img "button" at bounding box center [739, 575] width 18 height 18
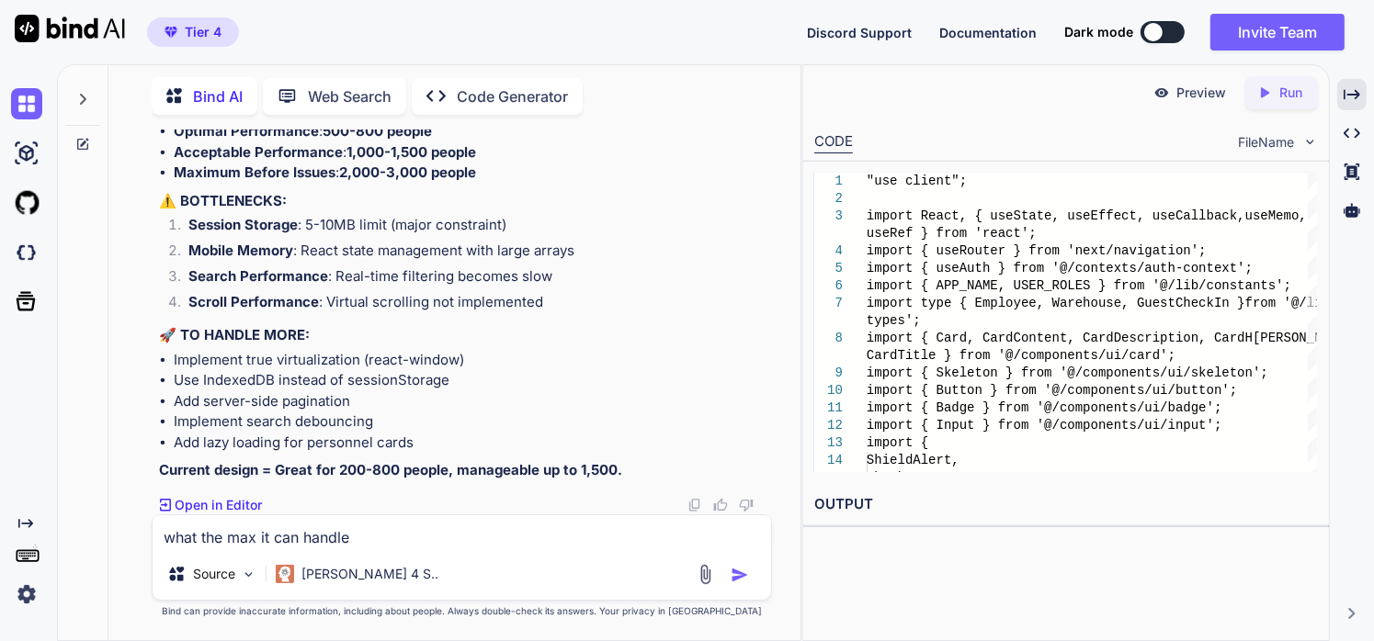
scroll to position [589335, 0]
